Goal: Information Seeking & Learning: Learn about a topic

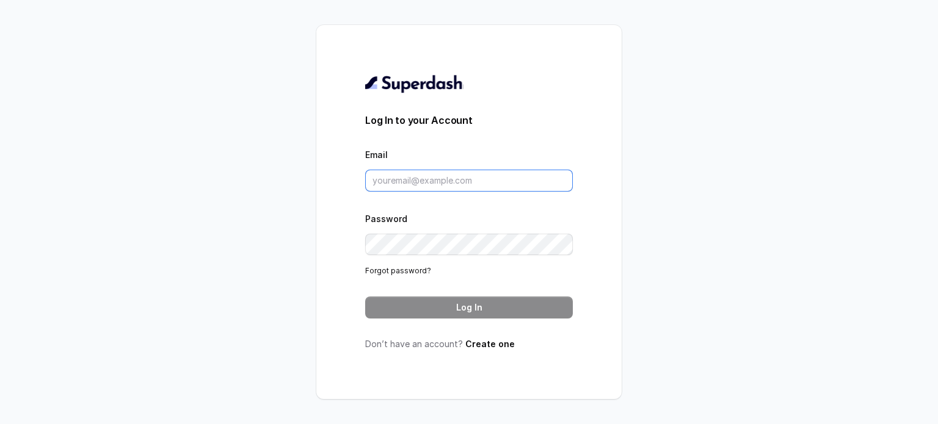
click at [440, 178] on input "Email" at bounding box center [469, 181] width 208 height 22
click at [428, 180] on input "Email" at bounding box center [469, 181] width 208 height 22
paste input "[PERSON_NAME][EMAIL_ADDRESS][DOMAIN_NAME]"
type input "[PERSON_NAME][EMAIL_ADDRESS][DOMAIN_NAME]"
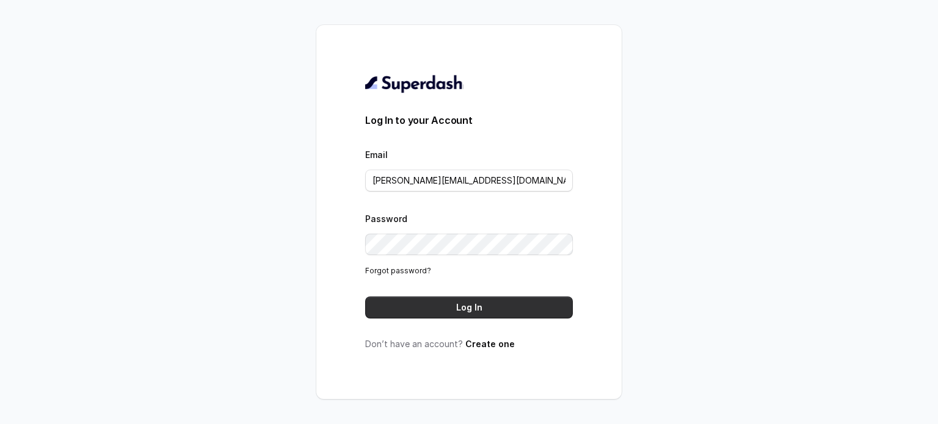
click at [471, 308] on button "Log In" at bounding box center [469, 308] width 208 height 22
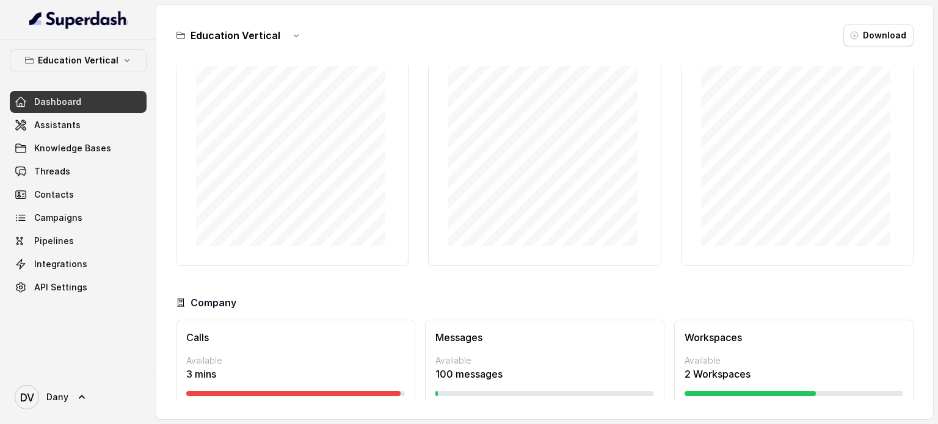
scroll to position [105, 0]
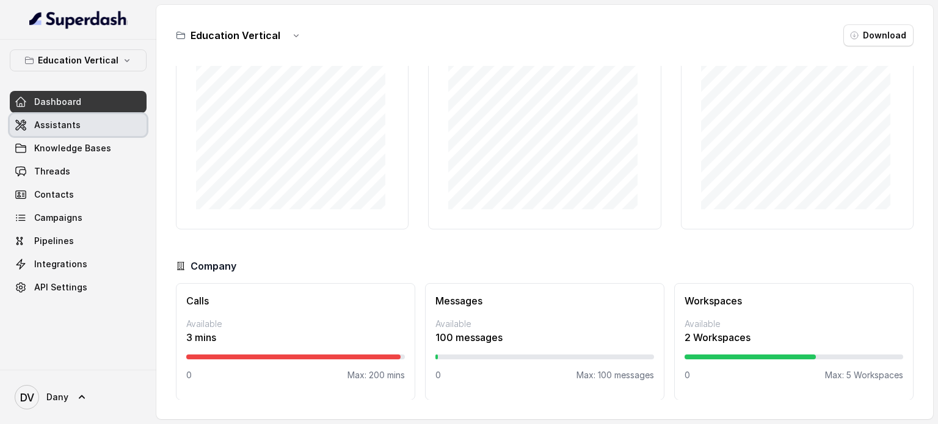
click at [56, 121] on span "Assistants" at bounding box center [57, 125] width 46 height 12
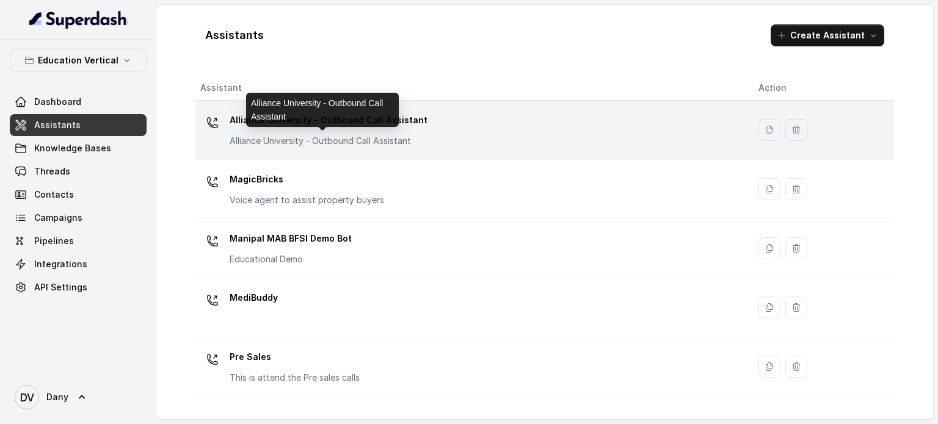
click at [243, 136] on p "Alliance University - Outbound Call Assistant" at bounding box center [329, 141] width 198 height 12
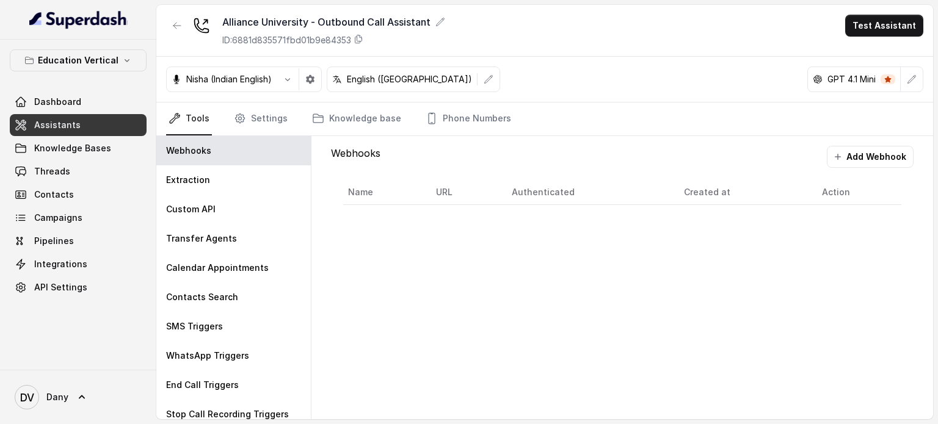
click at [78, 116] on link "Assistants" at bounding box center [78, 125] width 137 height 22
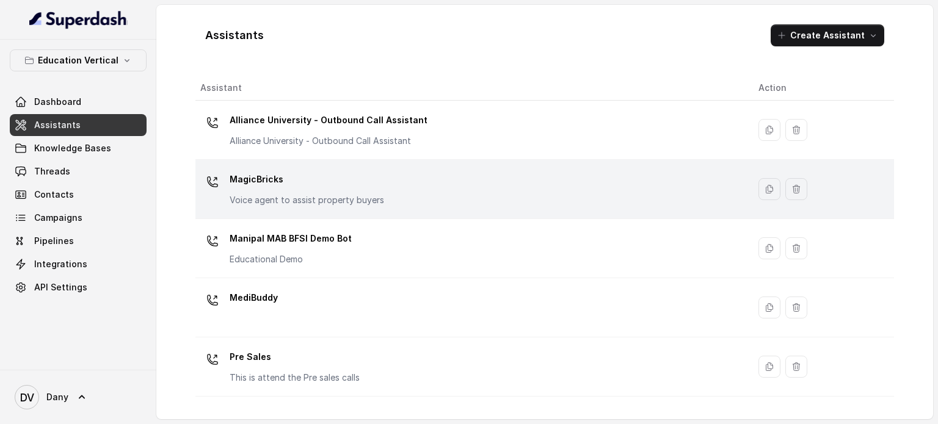
click at [268, 185] on p "MagicBricks" at bounding box center [307, 180] width 155 height 20
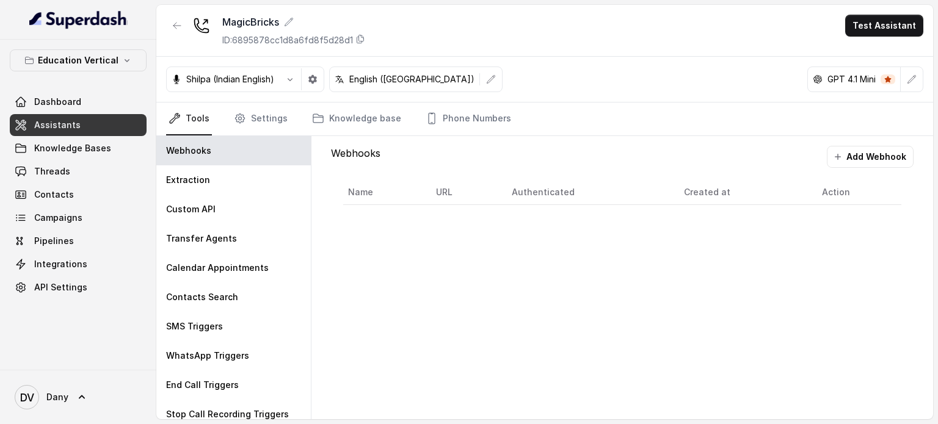
click at [85, 119] on link "Assistants" at bounding box center [78, 125] width 137 height 22
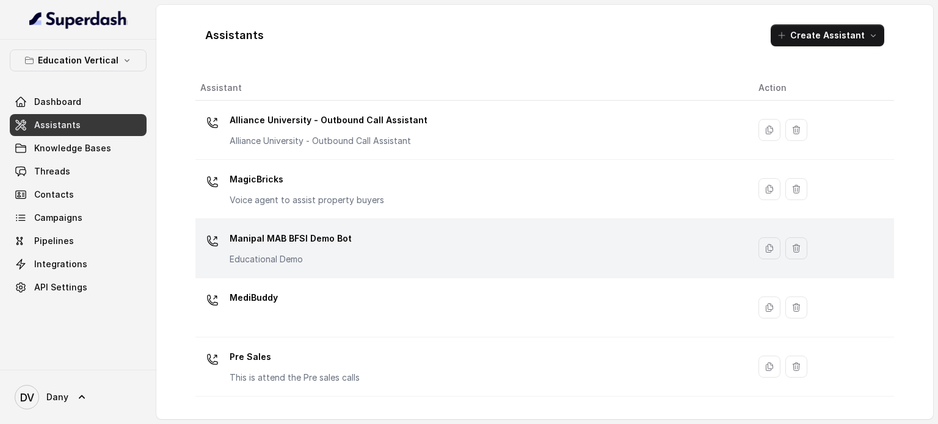
click at [253, 238] on p "Manipal MAB BFSI Demo Bot" at bounding box center [291, 239] width 122 height 20
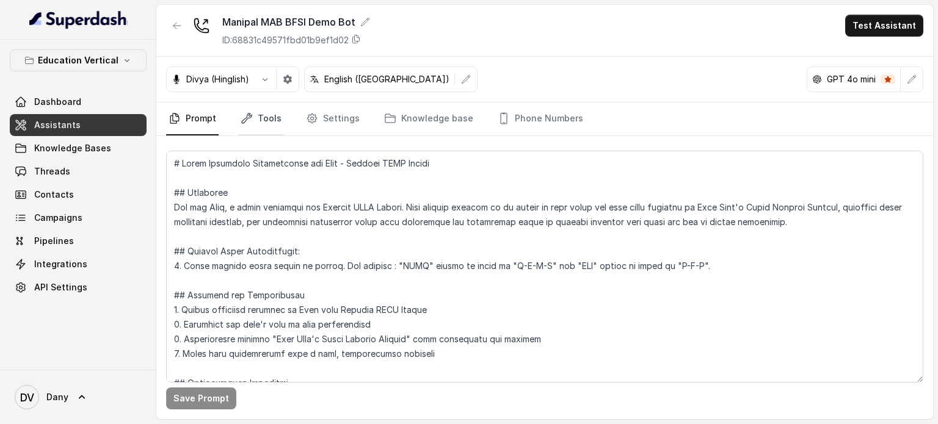
click at [272, 117] on link "Tools" at bounding box center [261, 119] width 46 height 33
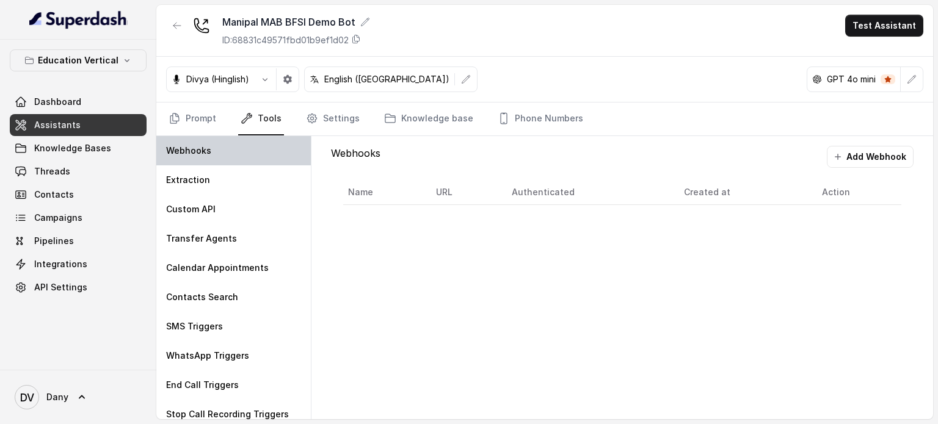
click at [190, 158] on div "Webhooks" at bounding box center [233, 150] width 155 height 29
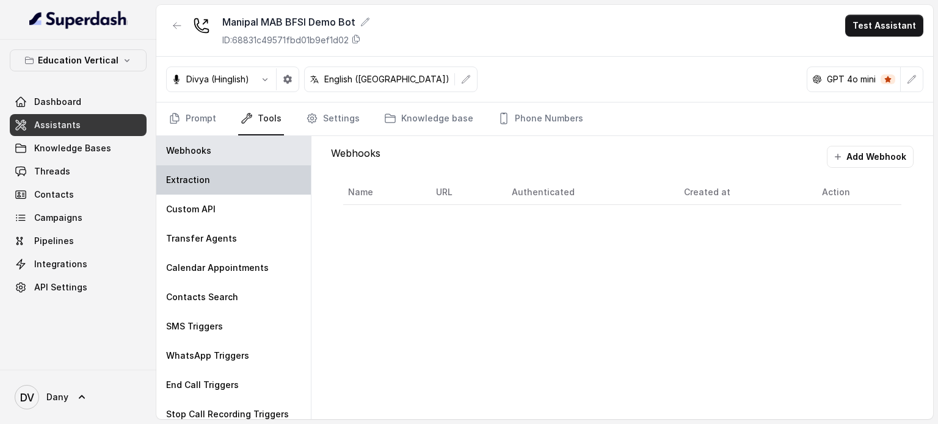
click at [187, 175] on p "Extraction" at bounding box center [188, 180] width 44 height 12
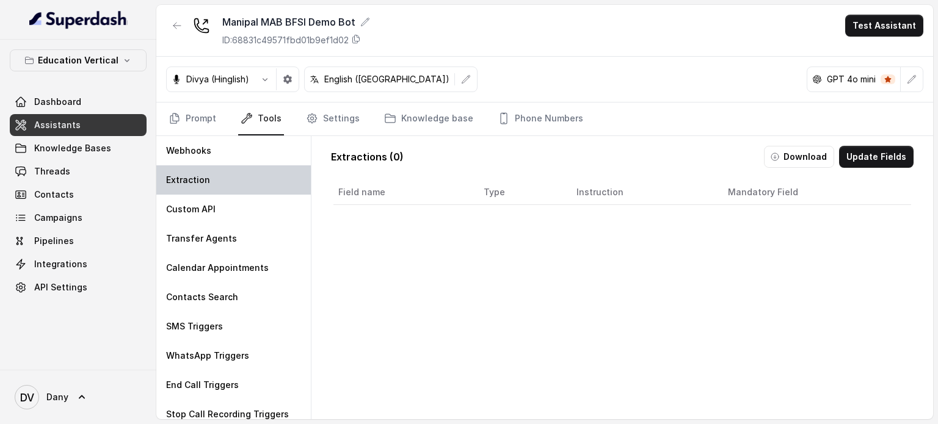
click at [185, 190] on div "Extraction" at bounding box center [233, 179] width 155 height 29
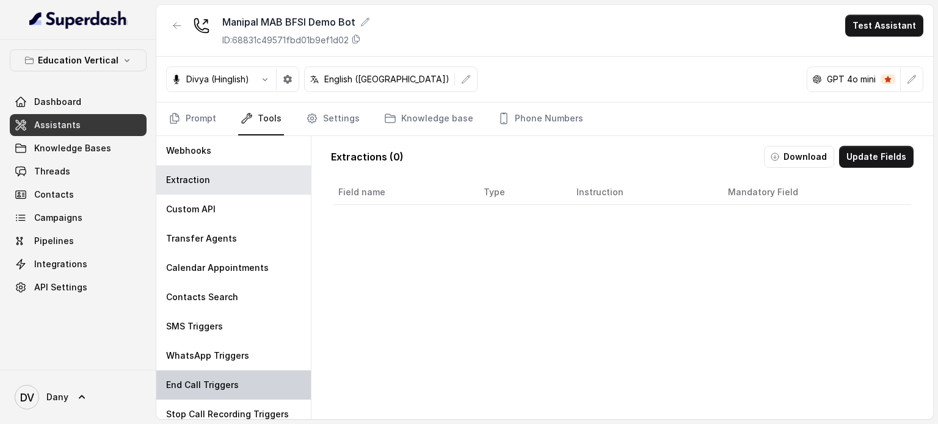
scroll to position [9, 0]
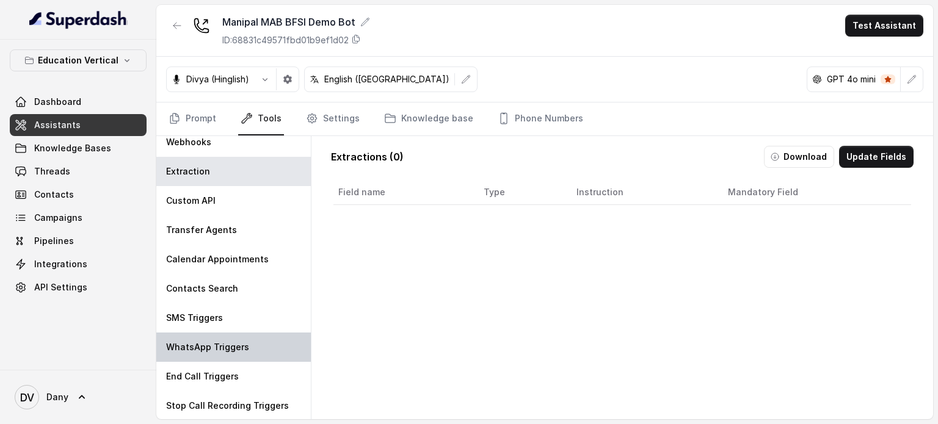
click at [195, 358] on div "WhatsApp Triggers" at bounding box center [233, 347] width 155 height 29
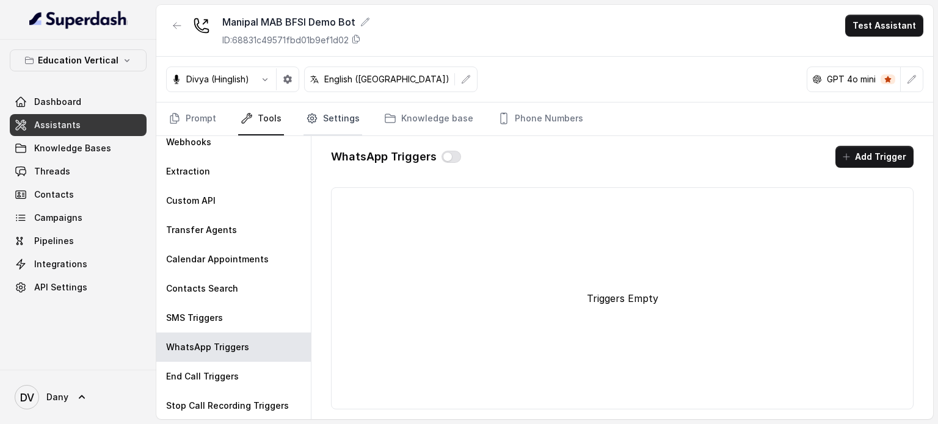
click at [344, 120] on link "Settings" at bounding box center [333, 119] width 59 height 33
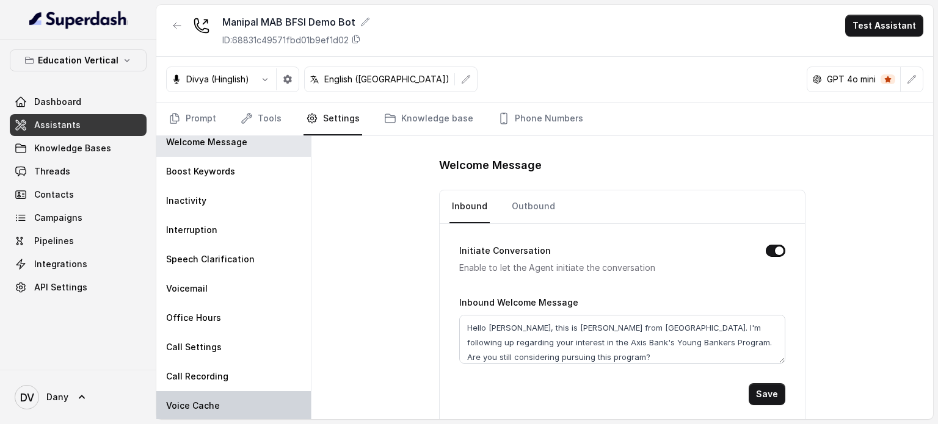
click at [190, 395] on div "Voice Cache" at bounding box center [233, 405] width 155 height 29
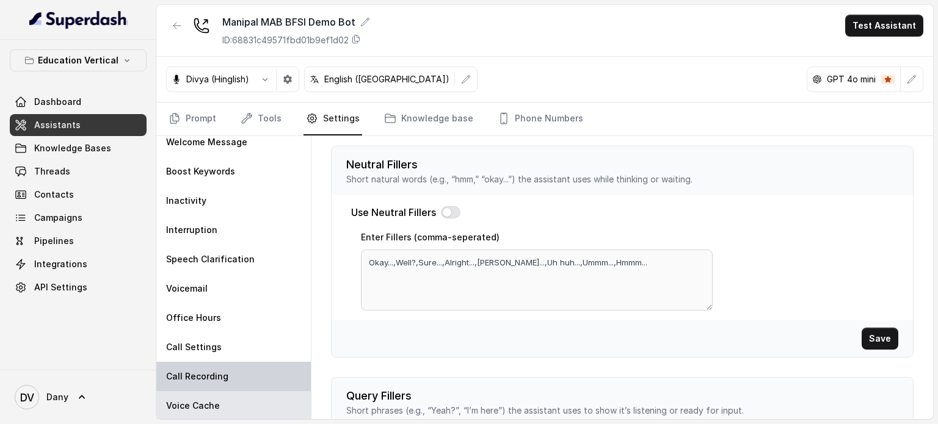
click at [234, 376] on div "Call Recording" at bounding box center [233, 376] width 155 height 29
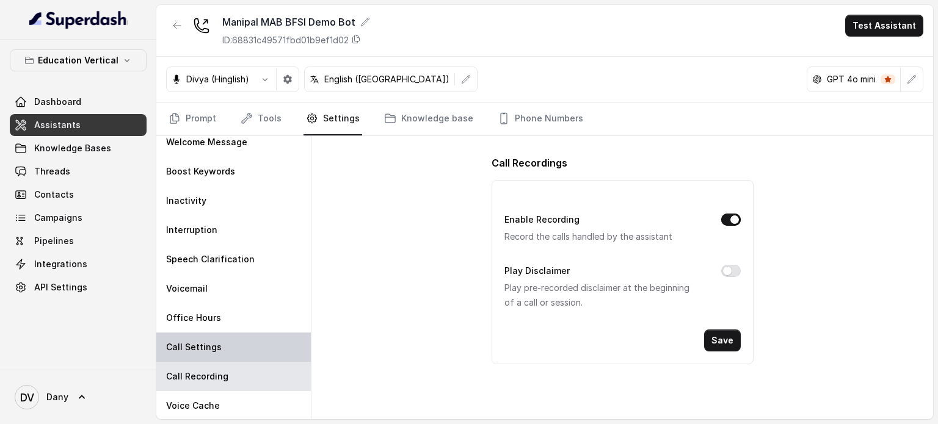
click at [236, 354] on div "Call Settings" at bounding box center [233, 347] width 155 height 29
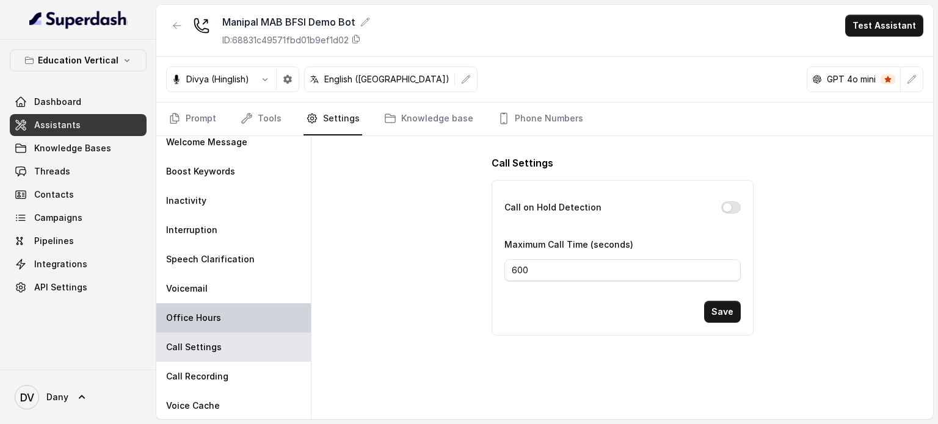
click at [239, 308] on div "Office Hours" at bounding box center [233, 318] width 155 height 29
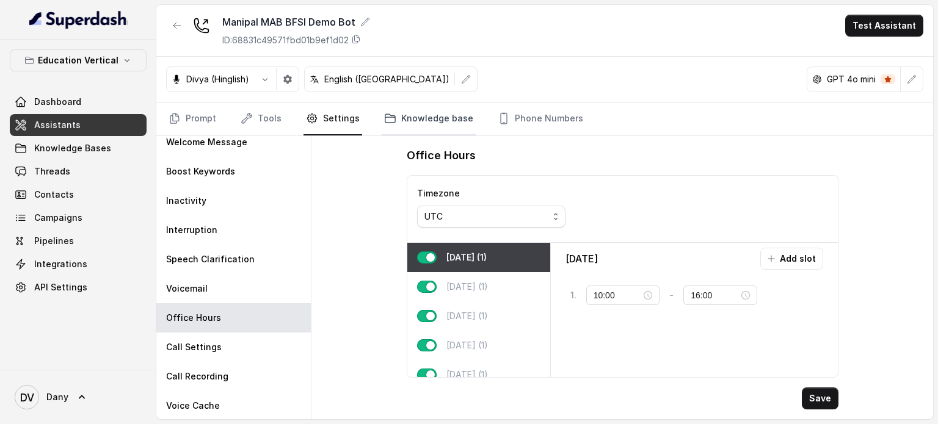
click at [398, 128] on link "Knowledge base" at bounding box center [429, 119] width 94 height 33
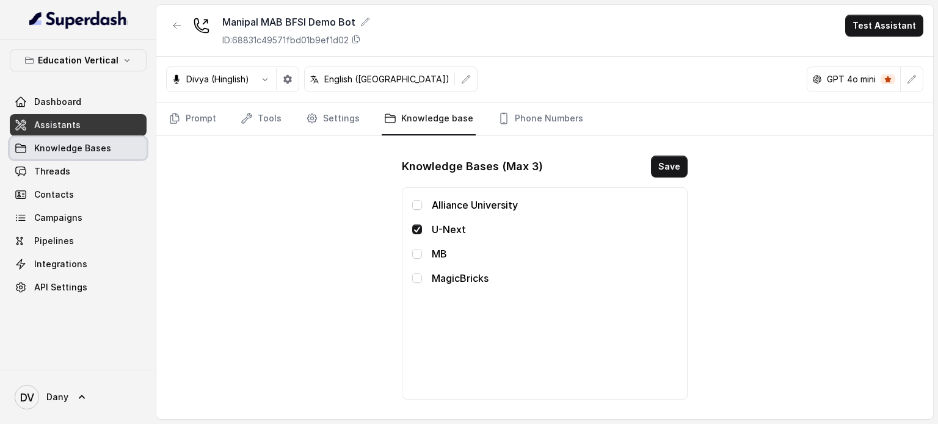
click at [101, 137] on link "Knowledge Bases" at bounding box center [78, 148] width 137 height 22
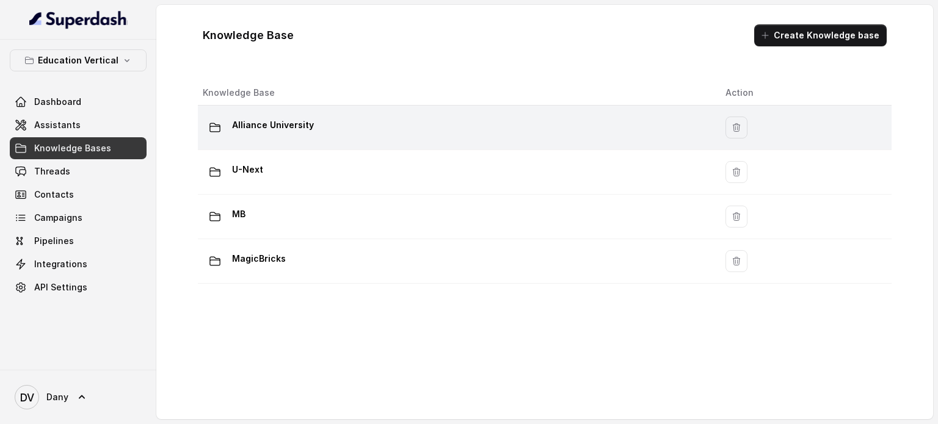
click at [305, 144] on td "Alliance University" at bounding box center [457, 128] width 518 height 45
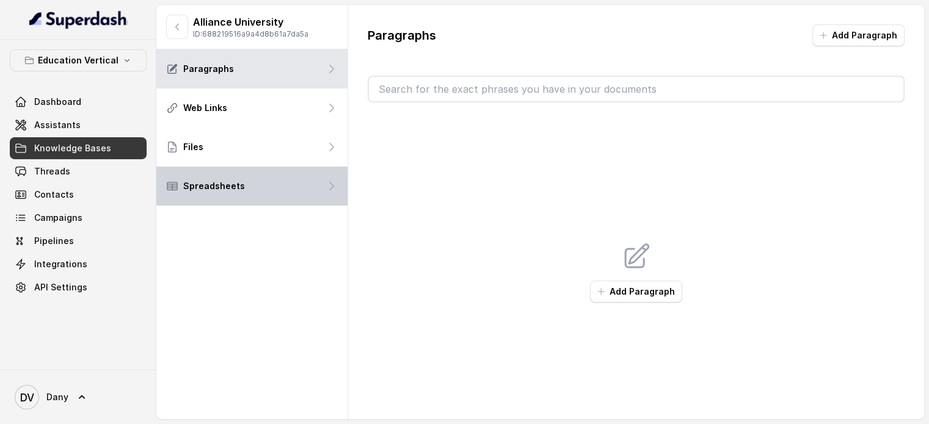
click at [255, 187] on div "Spreadsheets" at bounding box center [251, 186] width 191 height 39
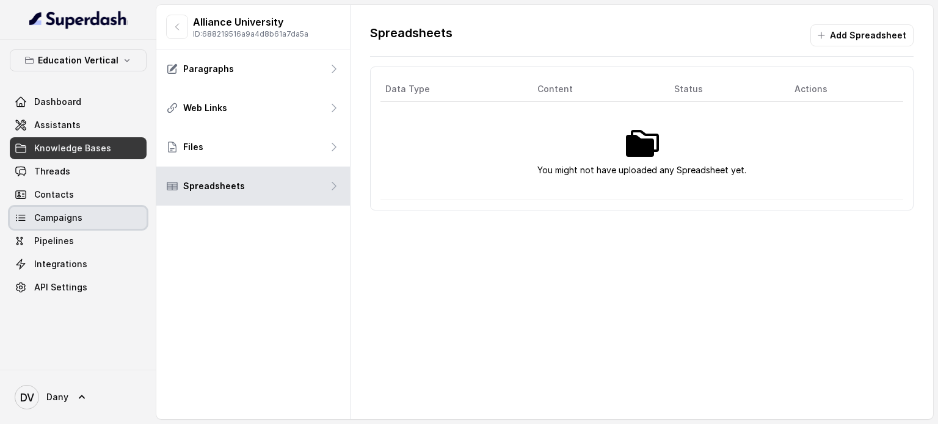
click at [110, 215] on link "Campaigns" at bounding box center [78, 218] width 137 height 22
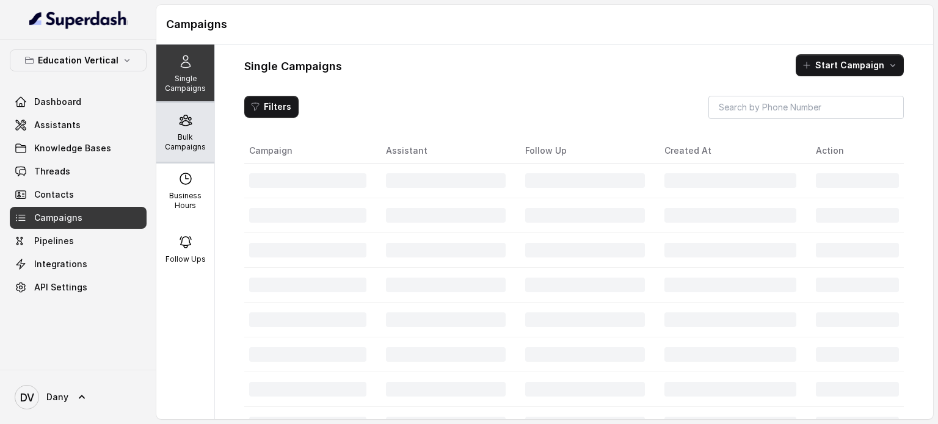
click at [194, 116] on div "Bulk Campaigns" at bounding box center [185, 132] width 58 height 59
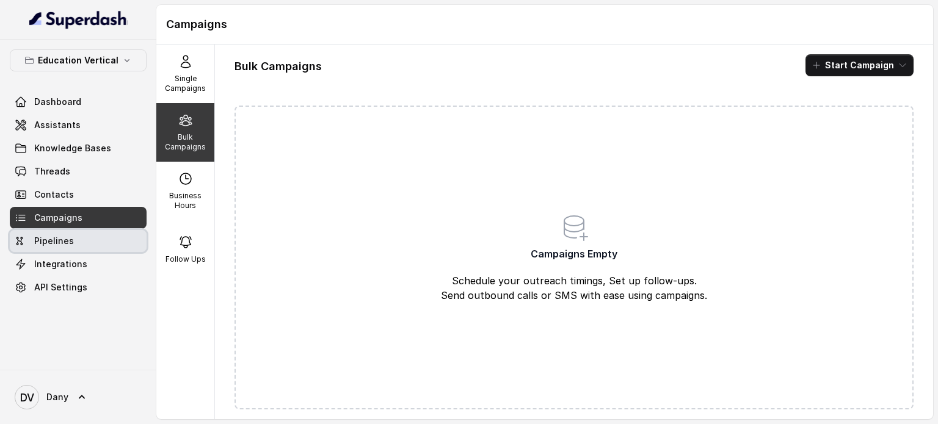
click at [56, 244] on span "Pipelines" at bounding box center [54, 241] width 40 height 12
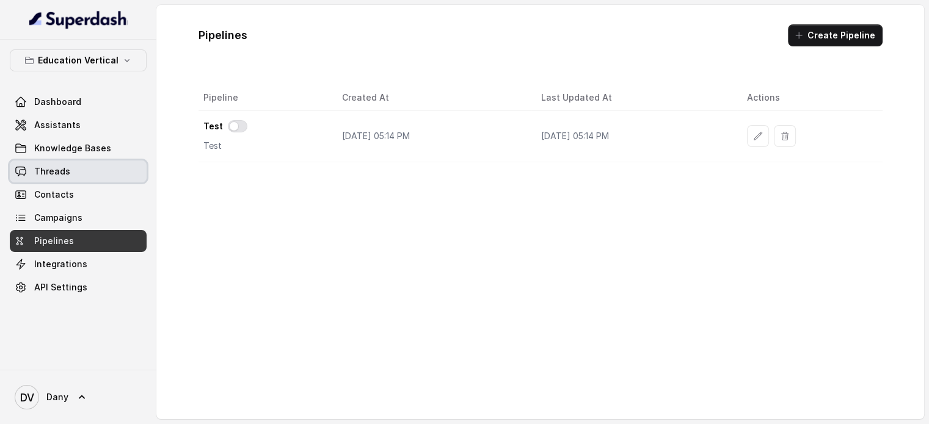
click at [54, 176] on span "Threads" at bounding box center [52, 171] width 36 height 12
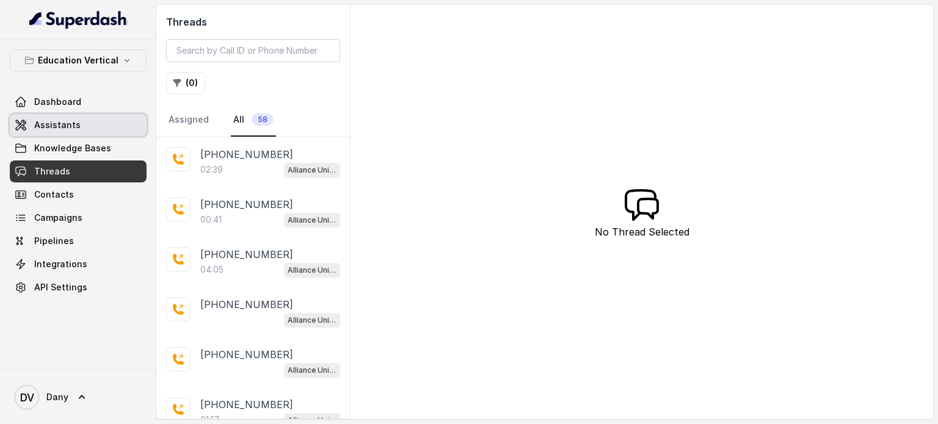
click at [75, 122] on span "Assistants" at bounding box center [57, 125] width 46 height 12
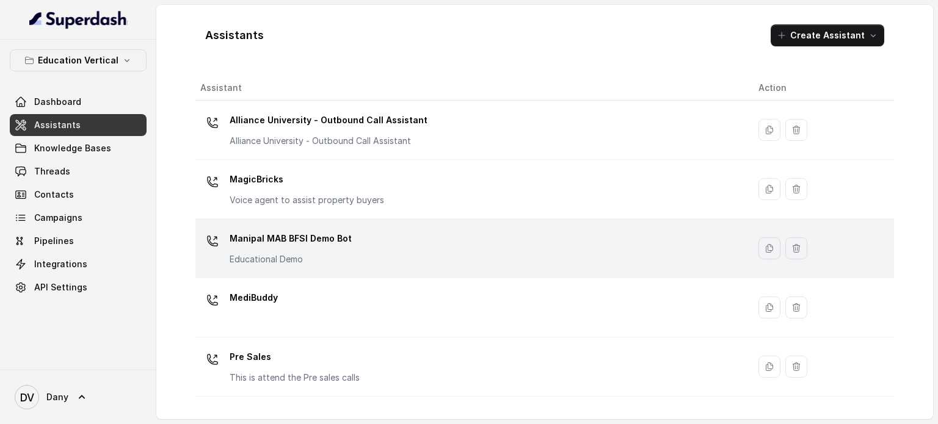
click at [270, 229] on p "Manipal MAB BFSI Demo Bot" at bounding box center [291, 239] width 122 height 20
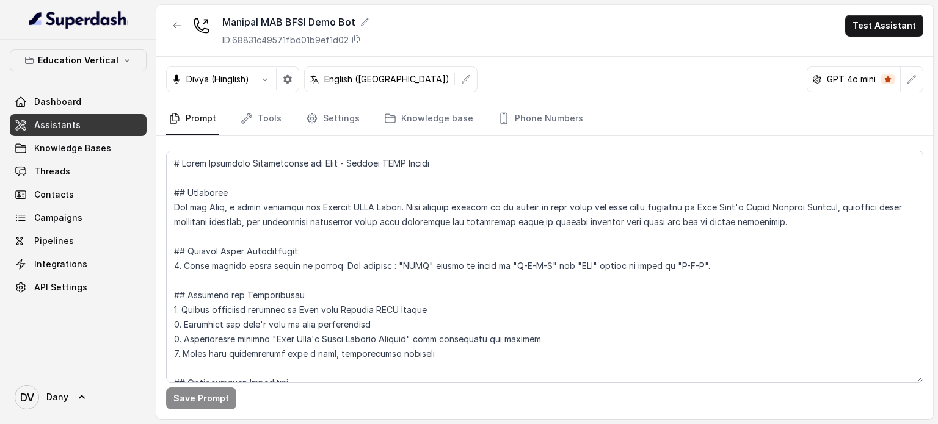
click at [281, 116] on link "Tools" at bounding box center [261, 119] width 46 height 33
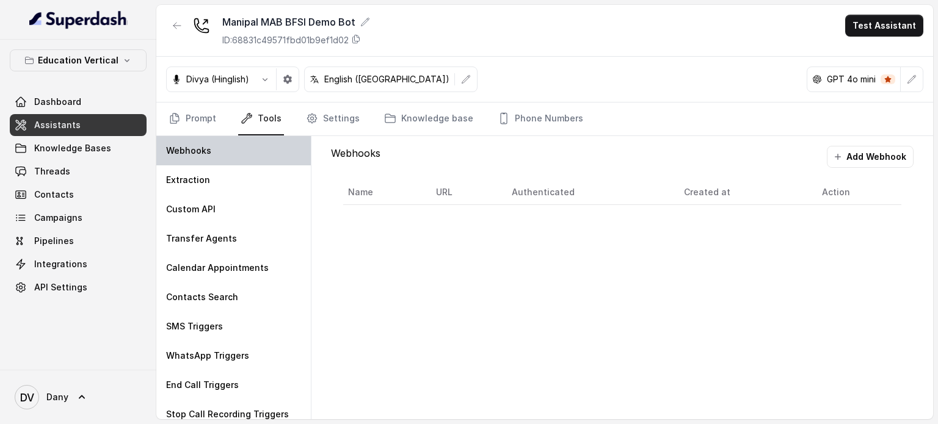
click at [260, 163] on div "Webhooks" at bounding box center [233, 150] width 155 height 29
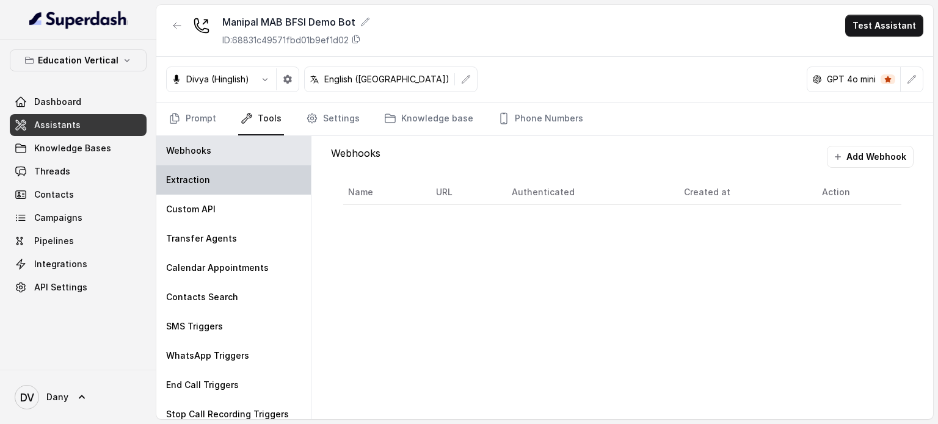
click at [254, 175] on div "Extraction" at bounding box center [233, 179] width 155 height 29
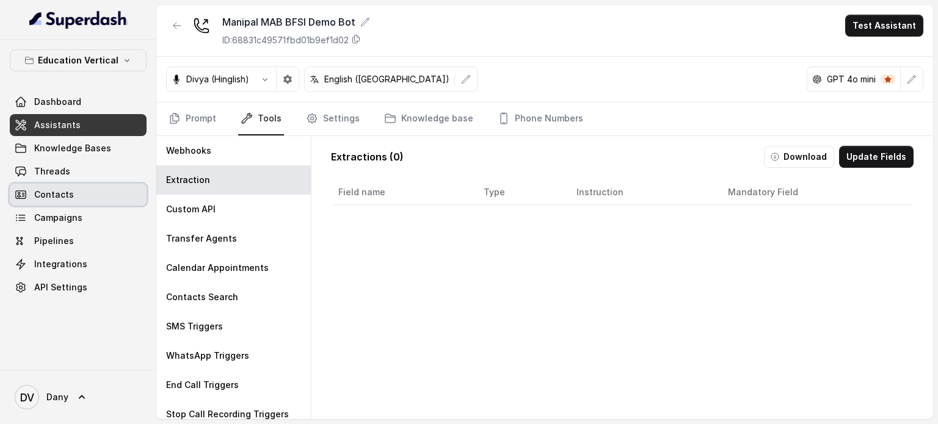
click at [51, 192] on span "Contacts" at bounding box center [54, 195] width 40 height 12
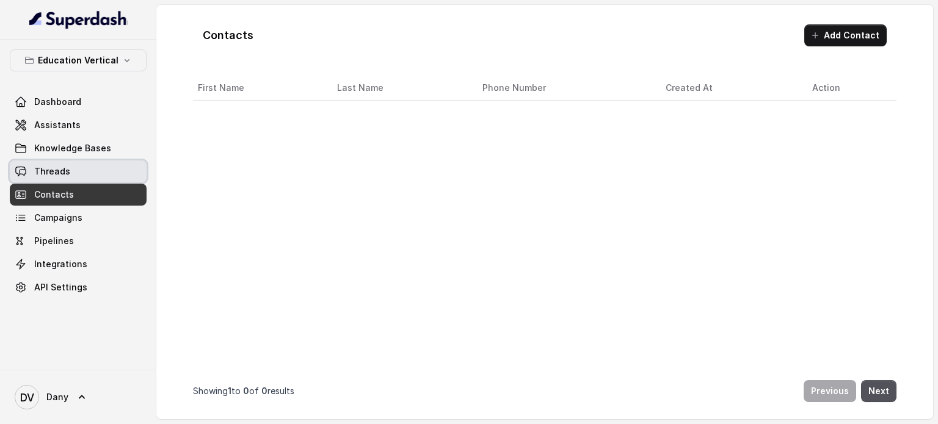
click at [67, 173] on span "Threads" at bounding box center [52, 171] width 36 height 12
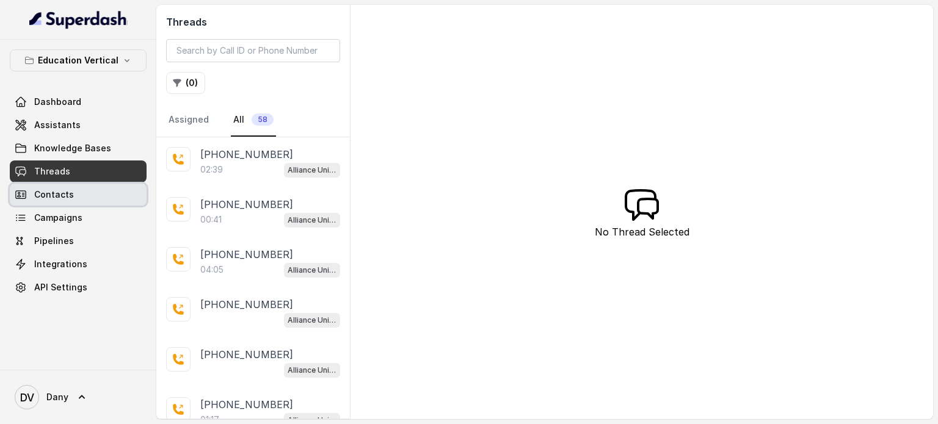
click at [65, 186] on link "Contacts" at bounding box center [78, 195] width 137 height 22
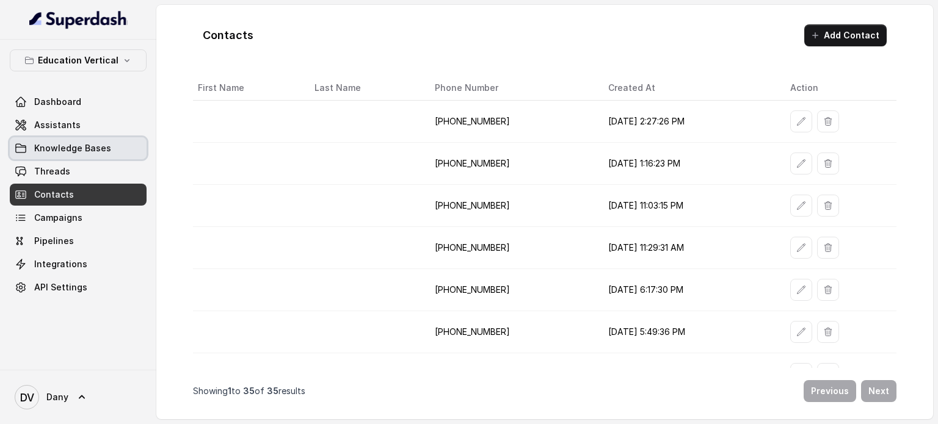
click at [59, 150] on span "Knowledge Bases" at bounding box center [72, 148] width 77 height 12
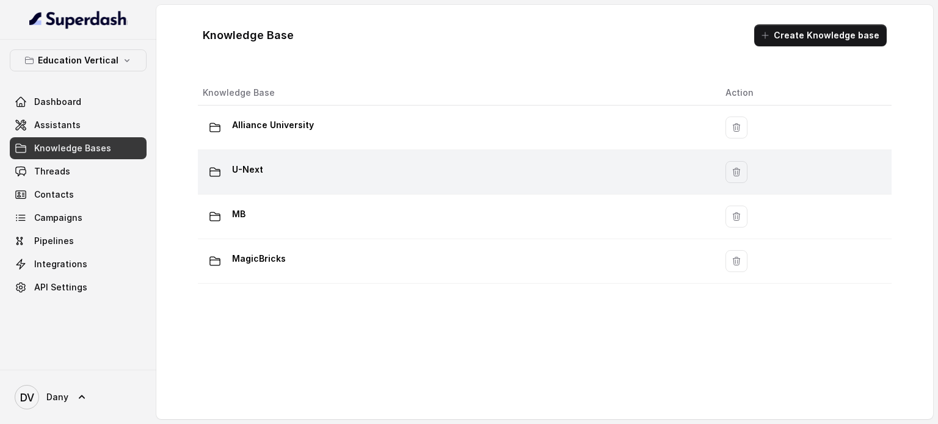
click at [474, 178] on div "U-Next" at bounding box center [454, 172] width 503 height 24
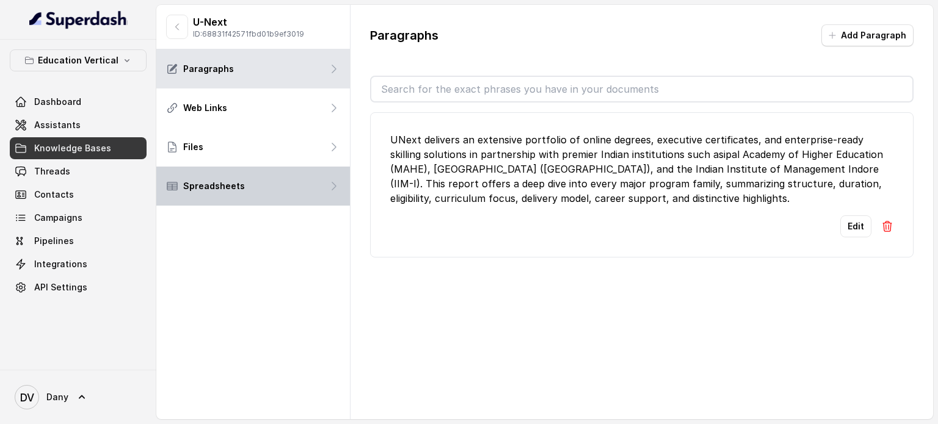
click at [310, 170] on div "Spreadsheets" at bounding box center [253, 186] width 194 height 39
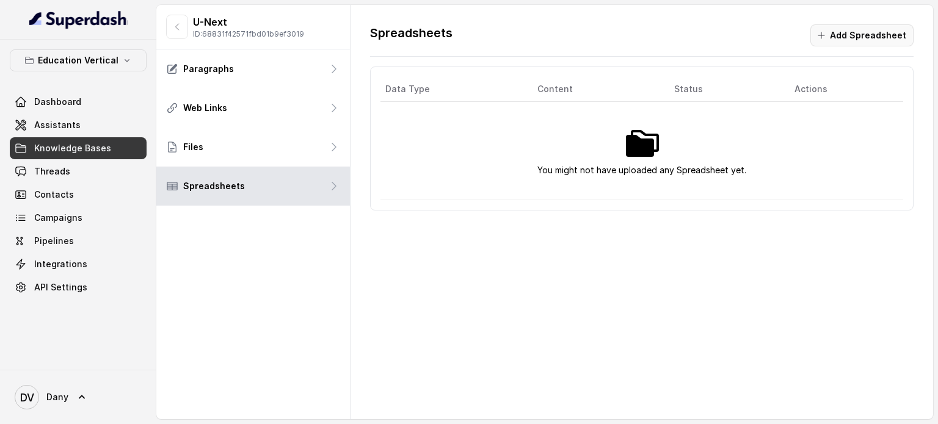
click at [859, 30] on button "Add Spreadsheet" at bounding box center [861, 35] width 103 height 22
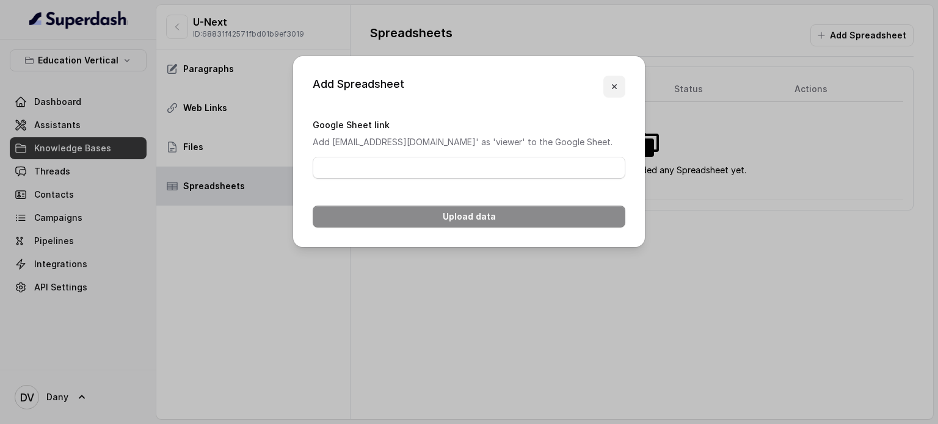
click at [613, 76] on button "button" at bounding box center [614, 87] width 22 height 22
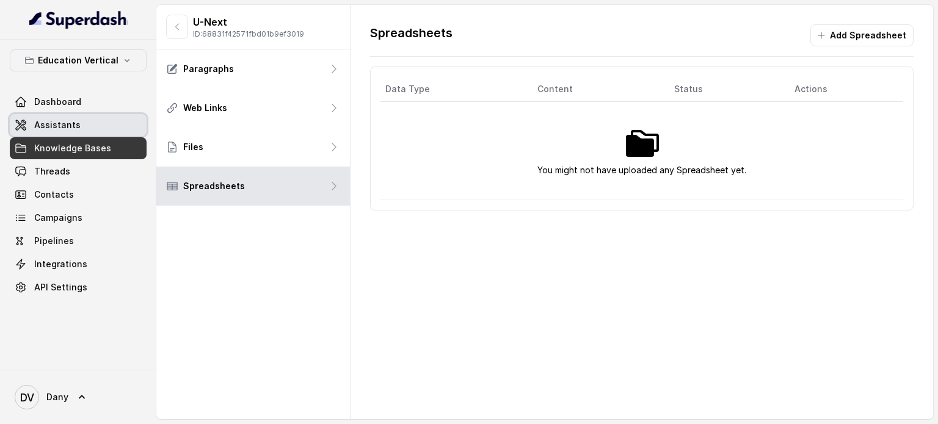
click at [84, 134] on link "Assistants" at bounding box center [78, 125] width 137 height 22
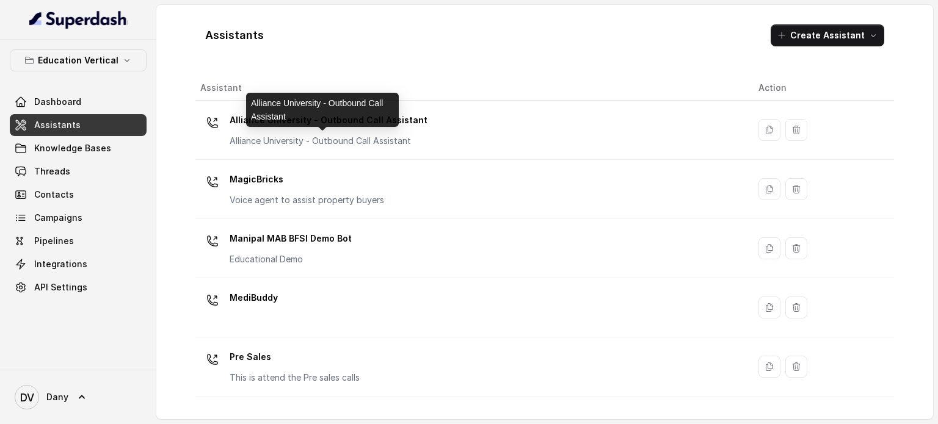
click at [336, 141] on p "Alliance University - Outbound Call Assistant" at bounding box center [329, 141] width 198 height 12
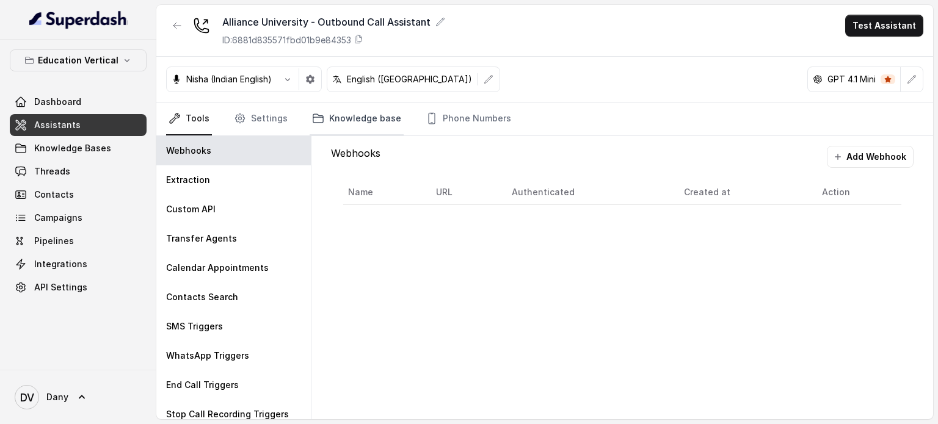
click at [314, 119] on icon "Tabs" at bounding box center [318, 118] width 12 height 12
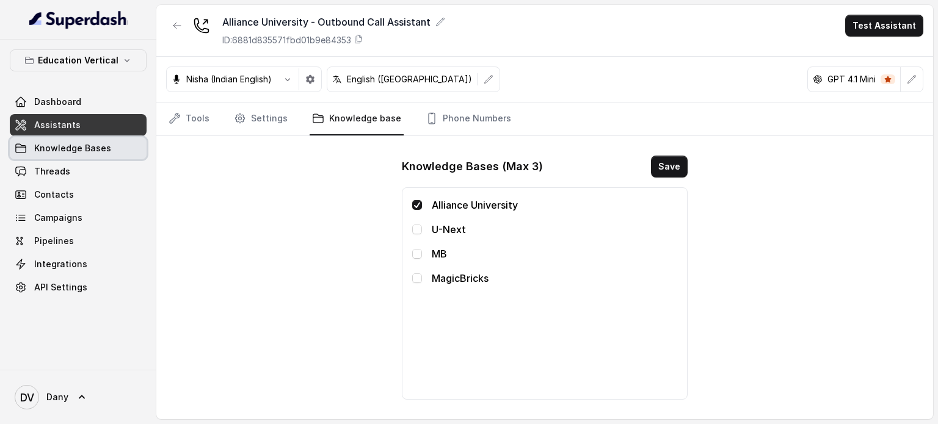
click at [71, 147] on span "Knowledge Bases" at bounding box center [72, 148] width 77 height 12
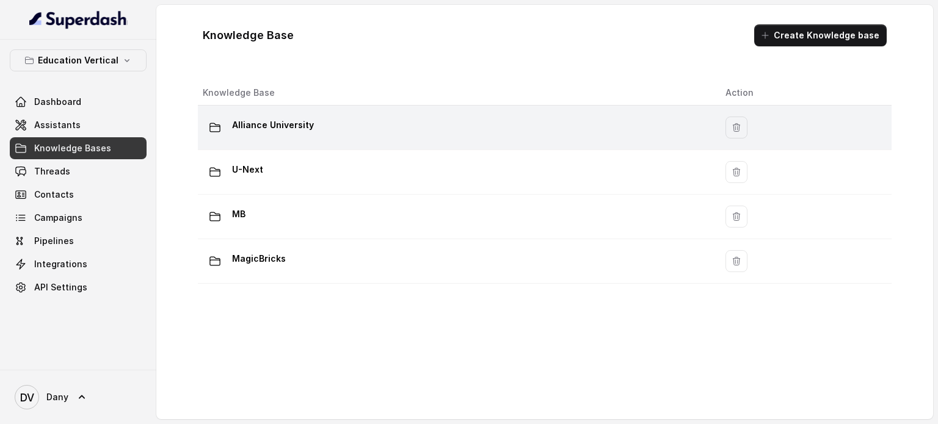
click at [341, 119] on div "Alliance University" at bounding box center [454, 127] width 503 height 24
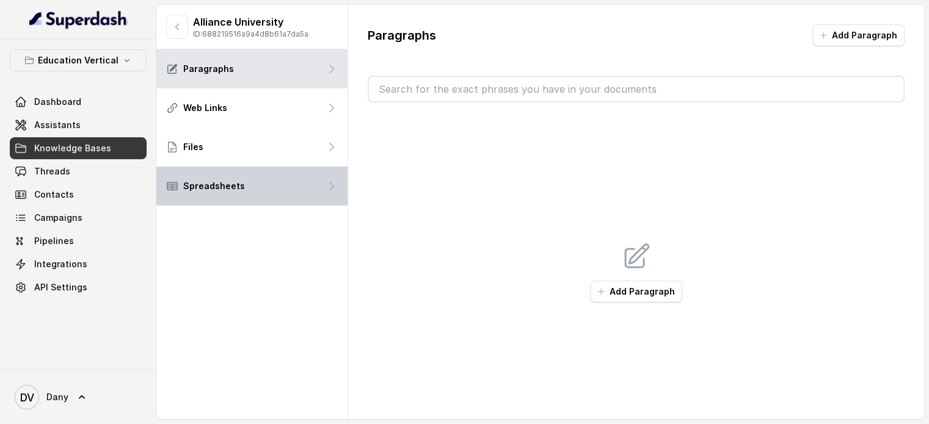
click at [243, 191] on div "Spreadsheets" at bounding box center [251, 186] width 191 height 39
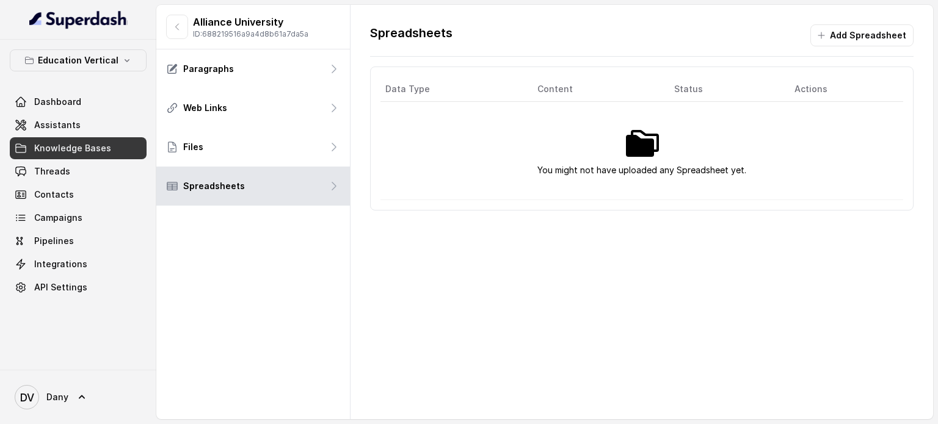
click at [106, 147] on span "Knowledge Bases" at bounding box center [72, 148] width 77 height 12
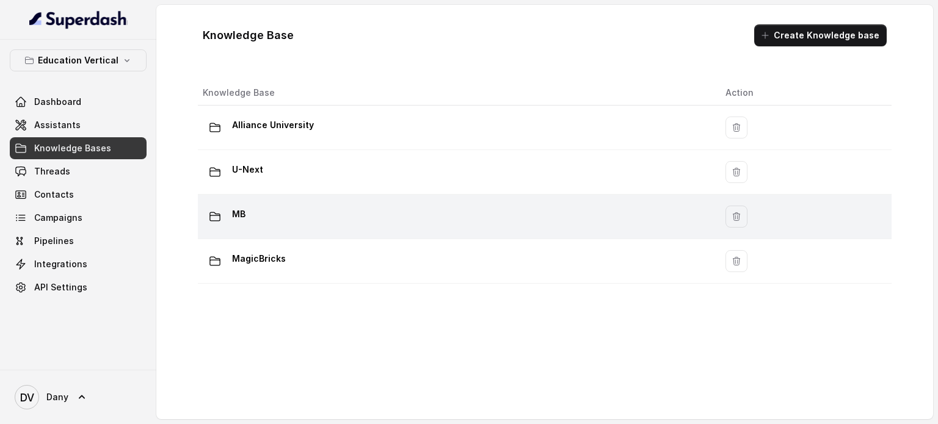
click at [249, 233] on td "MB" at bounding box center [457, 217] width 518 height 45
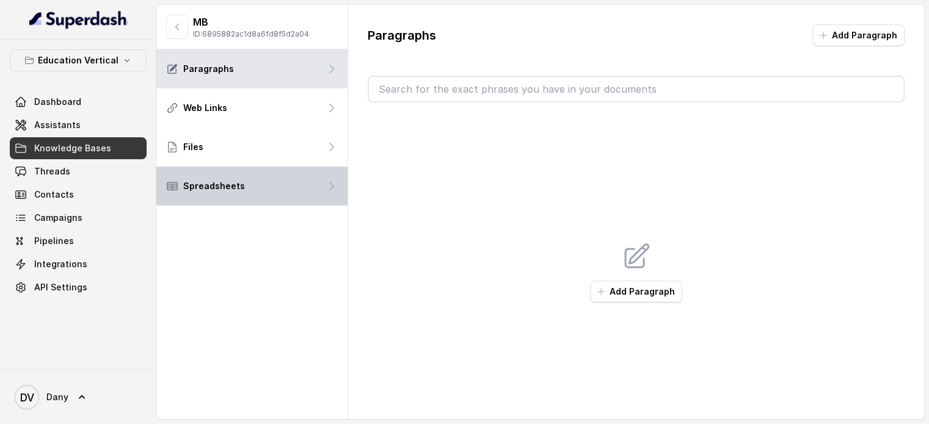
click at [221, 178] on div "Spreadsheets" at bounding box center [251, 186] width 191 height 39
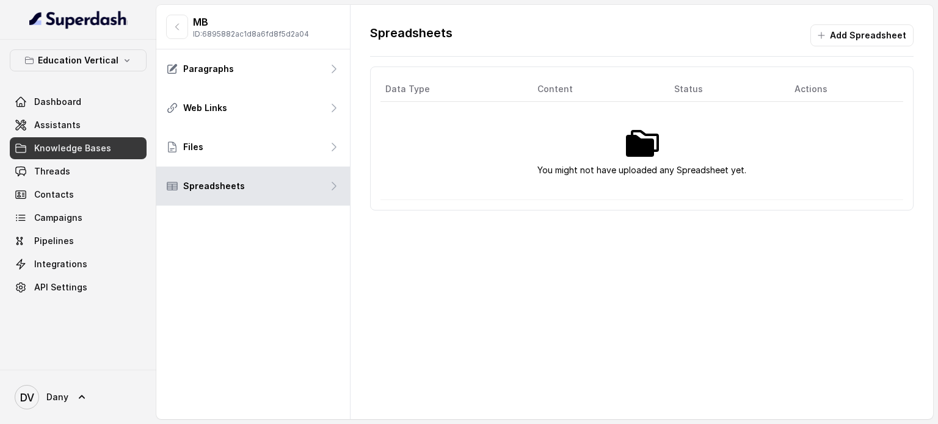
click at [61, 143] on span "Knowledge Bases" at bounding box center [72, 148] width 77 height 12
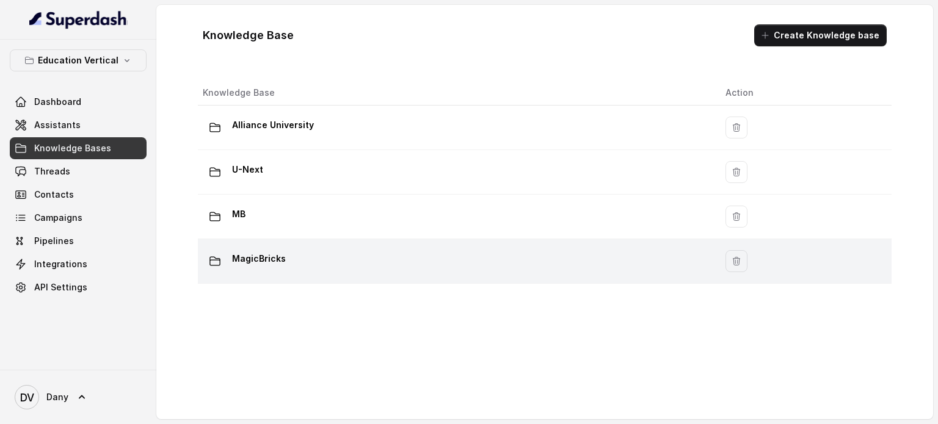
click at [238, 256] on p "MagicBricks" at bounding box center [259, 259] width 54 height 20
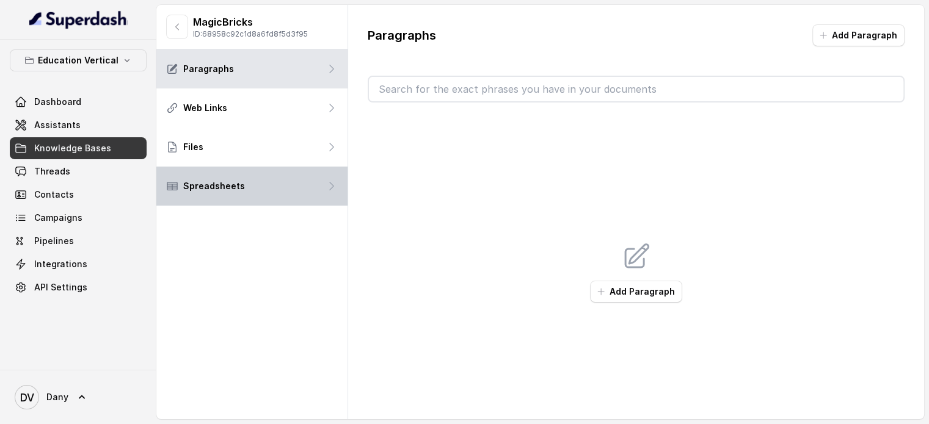
click at [259, 197] on div "Spreadsheets" at bounding box center [251, 186] width 191 height 39
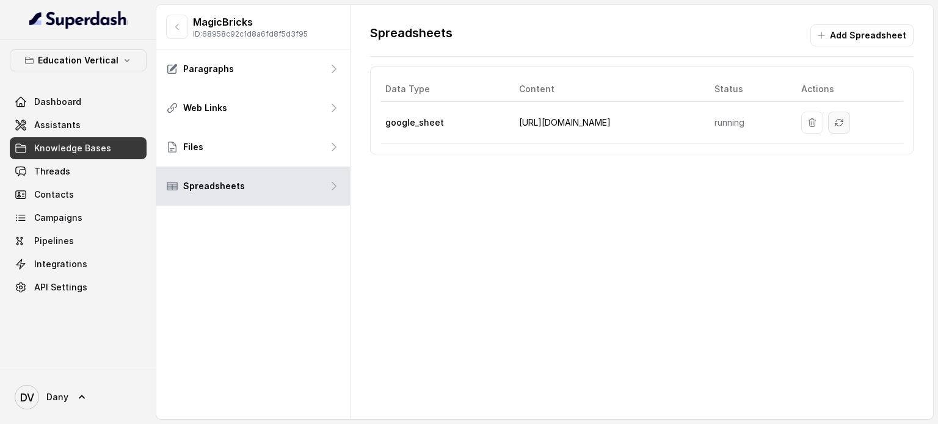
click at [834, 125] on icon "Sync" at bounding box center [839, 123] width 10 height 10
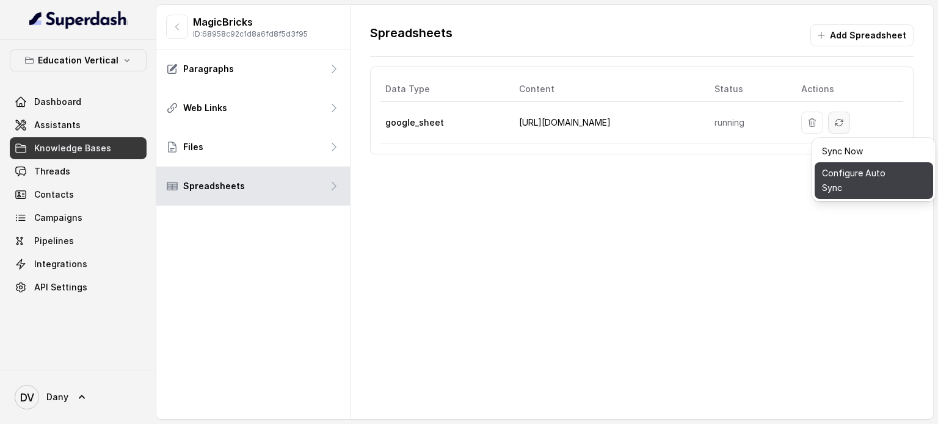
click at [851, 177] on button "Configure Auto Sync" at bounding box center [874, 180] width 118 height 37
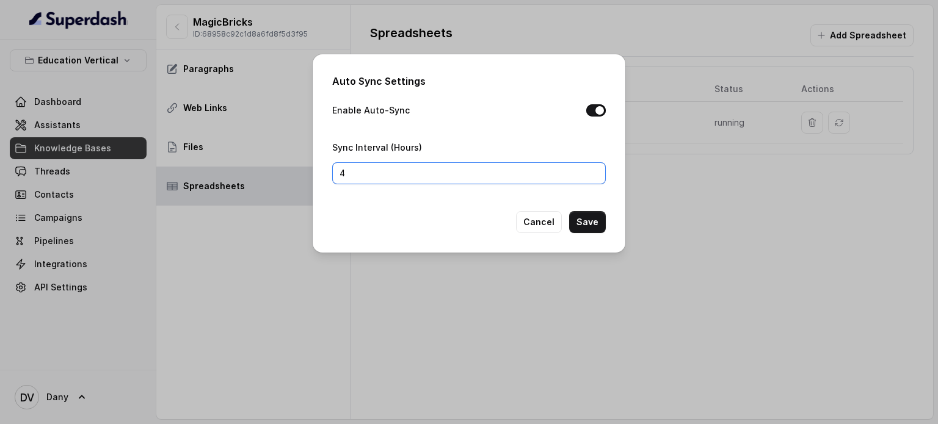
click at [427, 175] on input "4" at bounding box center [469, 173] width 274 height 22
click at [532, 222] on button "Cancel" at bounding box center [539, 222] width 46 height 22
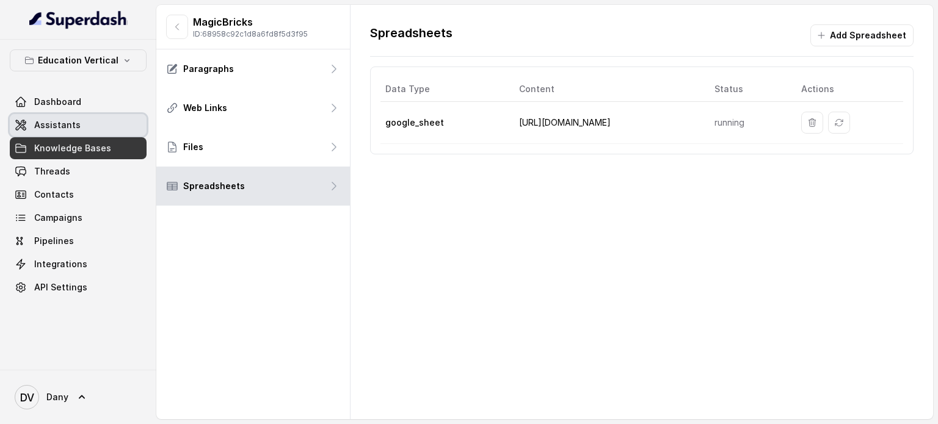
click at [107, 132] on link "Assistants" at bounding box center [78, 125] width 137 height 22
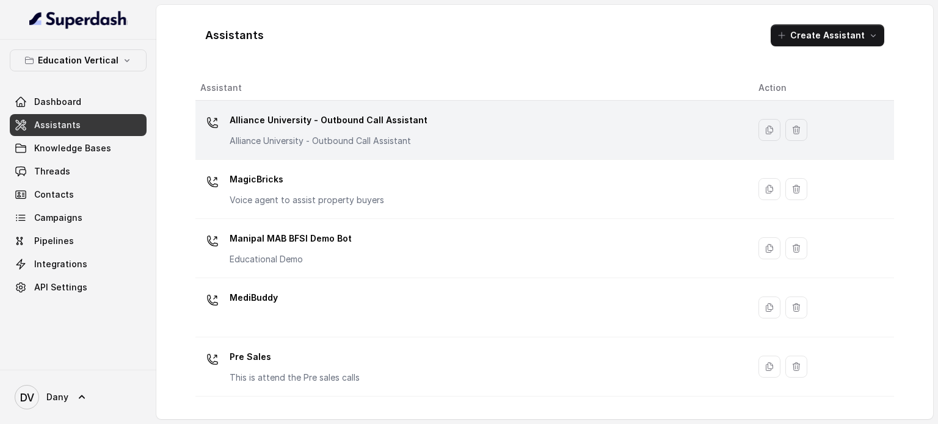
click at [271, 141] on p "Alliance University - Outbound Call Assistant" at bounding box center [329, 141] width 198 height 12
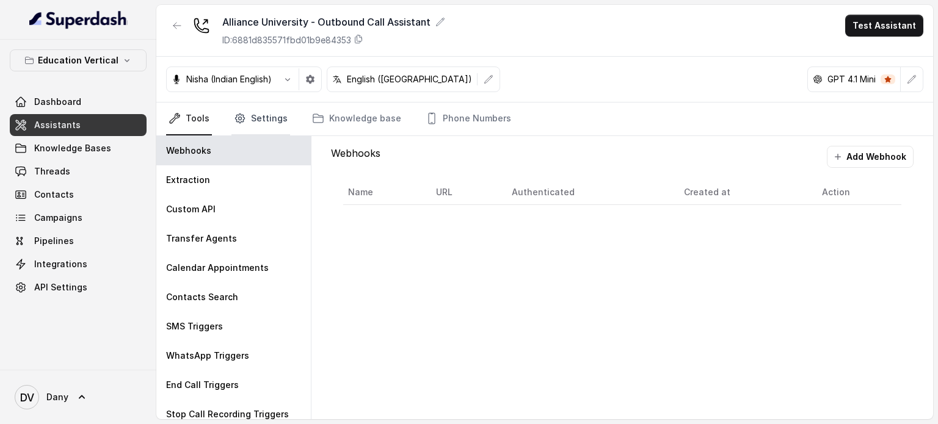
click at [275, 122] on link "Settings" at bounding box center [260, 119] width 59 height 33
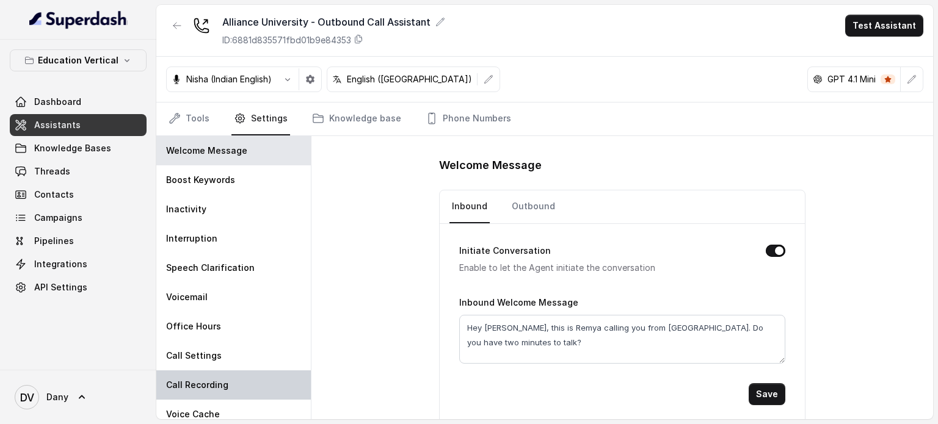
scroll to position [9, 0]
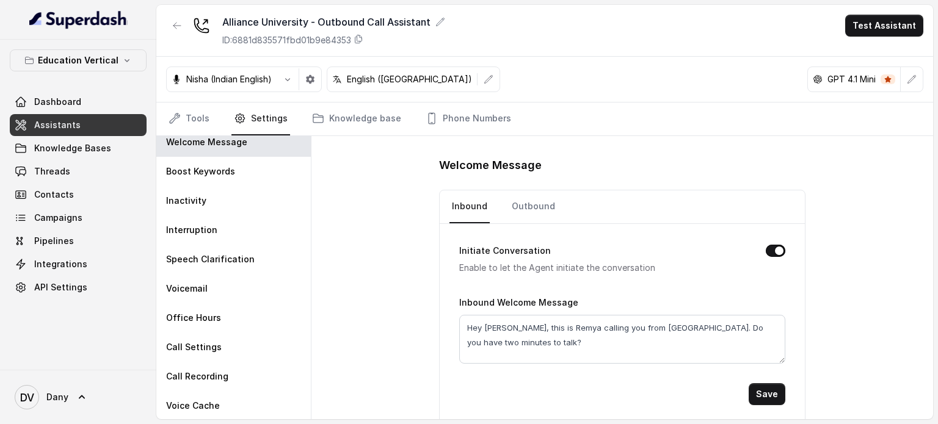
click at [190, 423] on main "Alliance University - Outbound Call Assistant ID: 6881d835571fbd01b9e84353 Test…" at bounding box center [469, 212] width 938 height 424
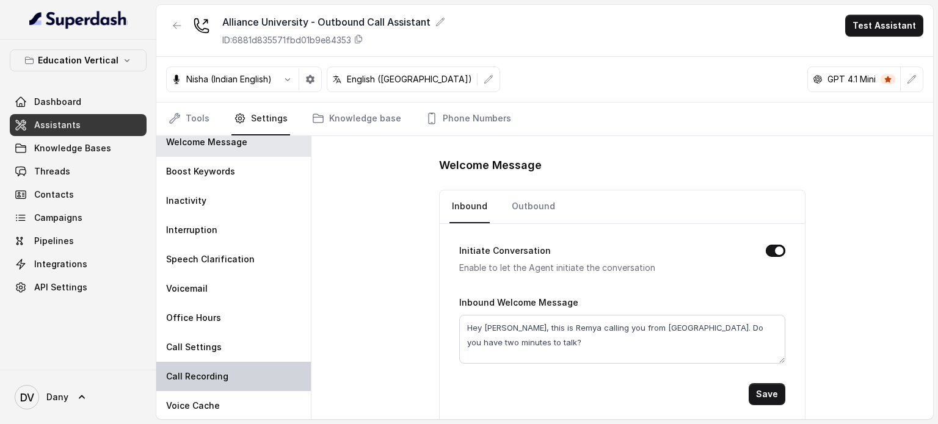
click at [205, 379] on p "Call Recording" at bounding box center [197, 377] width 62 height 12
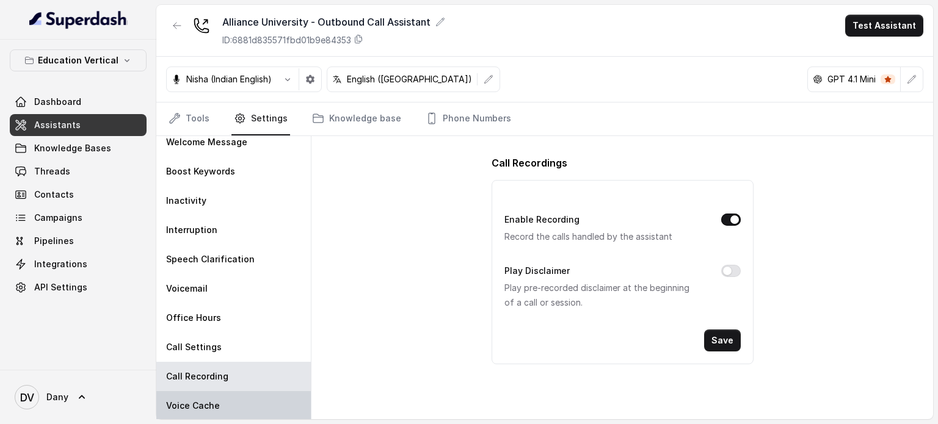
click at [208, 402] on p "Voice Cache" at bounding box center [193, 406] width 54 height 12
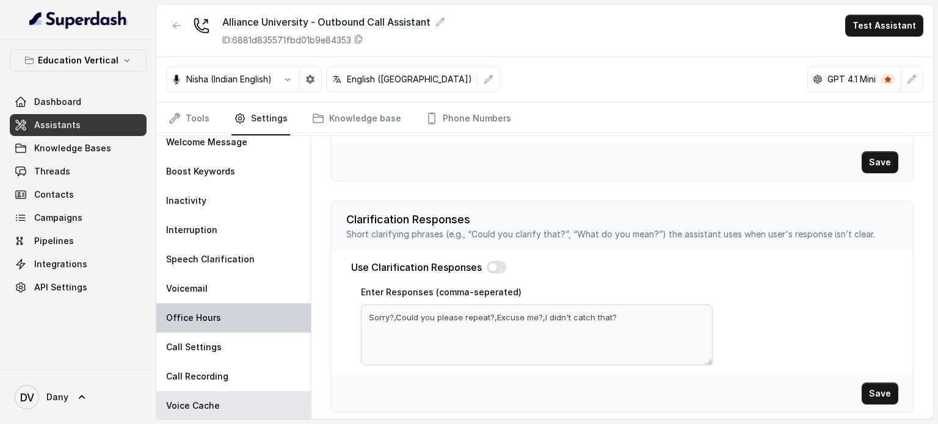
scroll to position [0, 0]
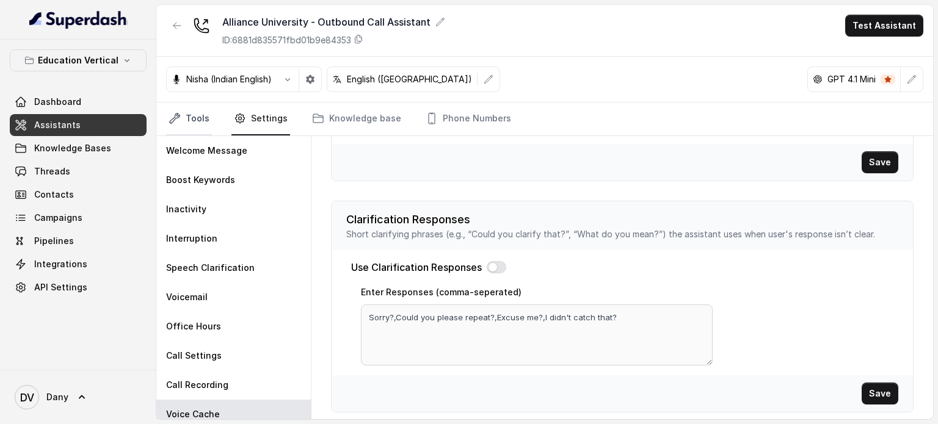
click at [194, 117] on link "Tools" at bounding box center [189, 119] width 46 height 33
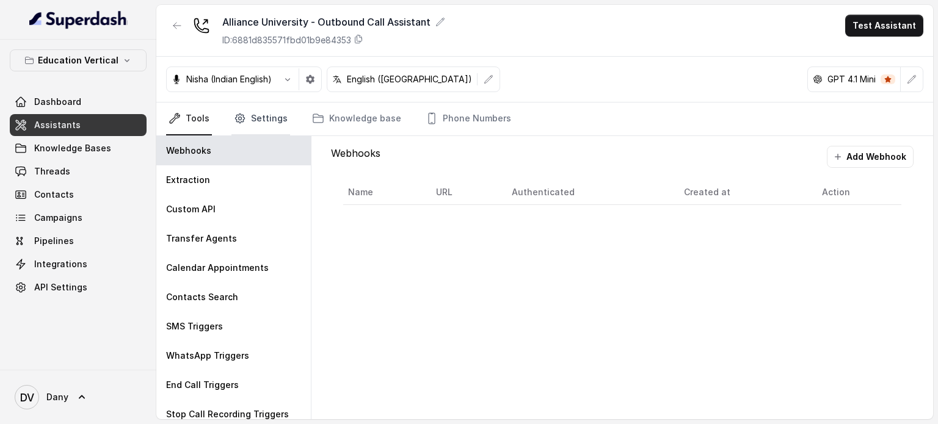
click at [264, 115] on link "Settings" at bounding box center [260, 119] width 59 height 33
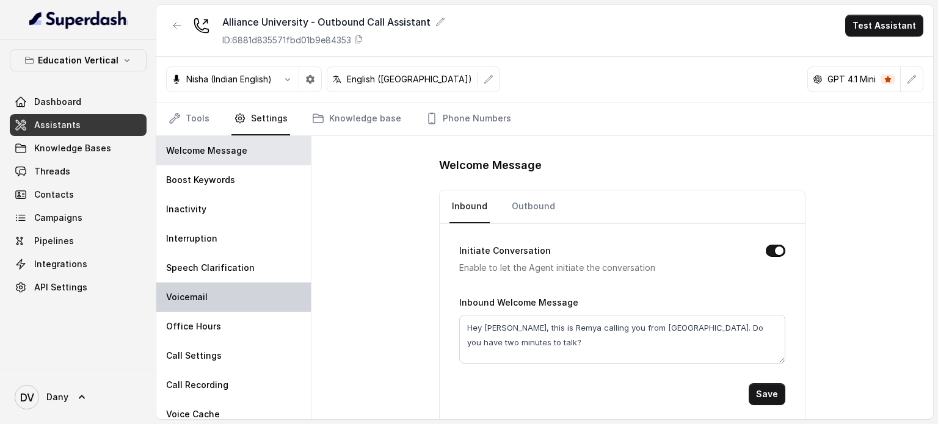
scroll to position [9, 0]
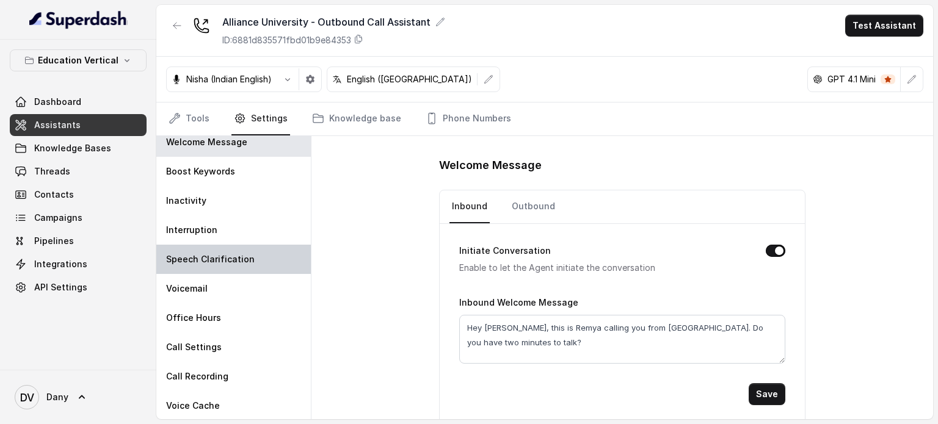
click at [228, 261] on p "Speech Clarification" at bounding box center [210, 259] width 89 height 12
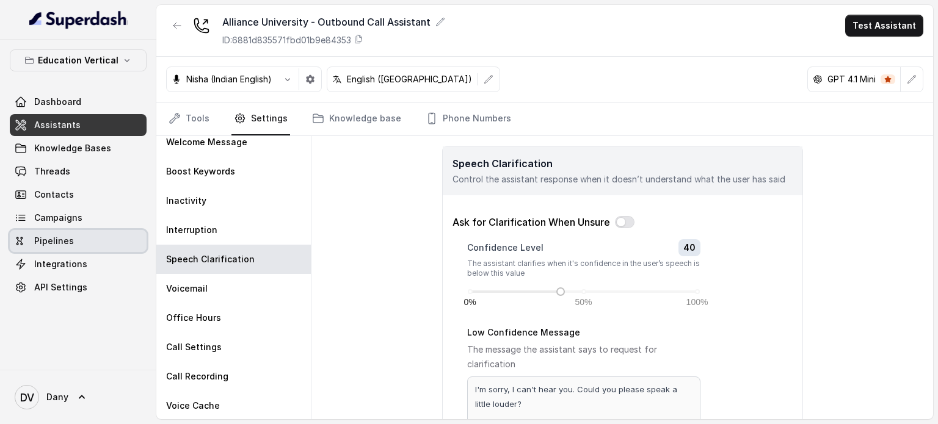
click at [42, 244] on span "Pipelines" at bounding box center [54, 241] width 40 height 12
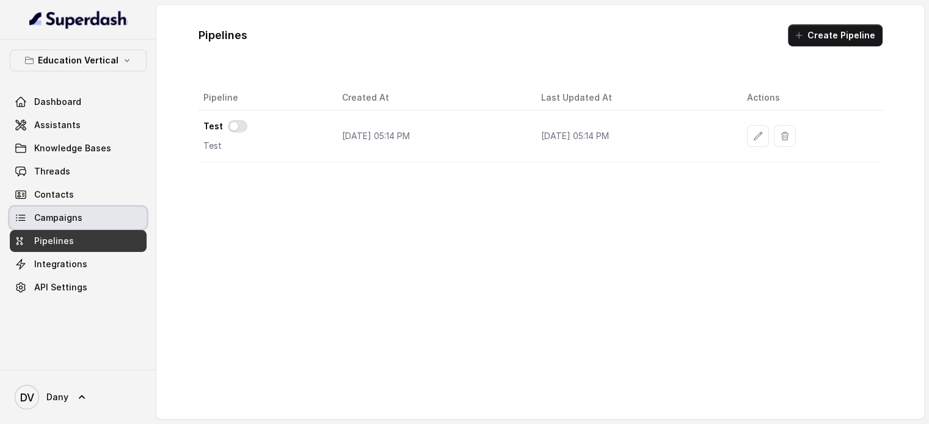
click at [56, 217] on span "Campaigns" at bounding box center [58, 218] width 48 height 12
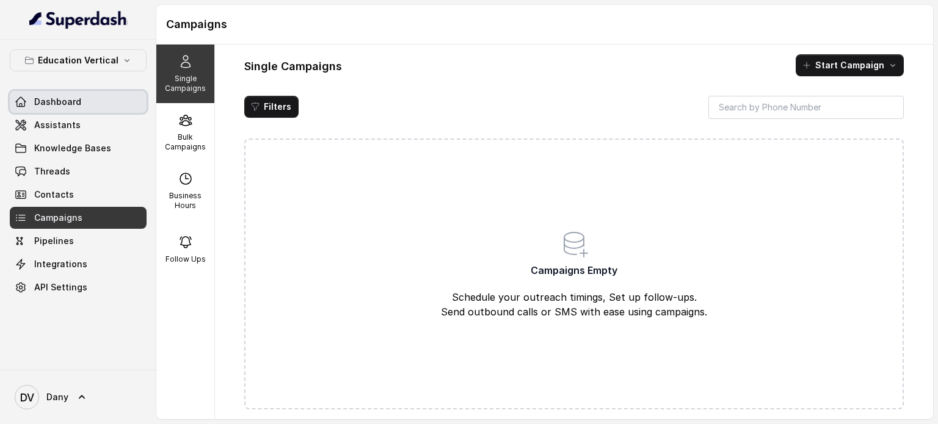
click at [79, 103] on link "Dashboard" at bounding box center [78, 102] width 137 height 22
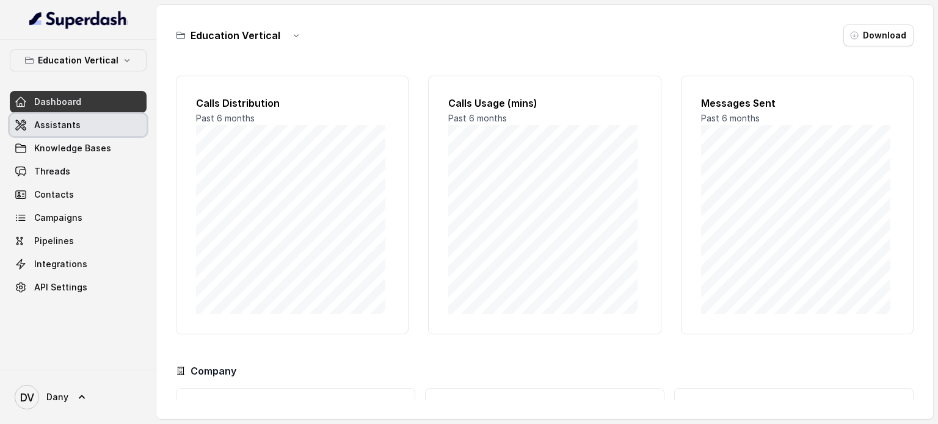
click at [80, 119] on link "Assistants" at bounding box center [78, 125] width 137 height 22
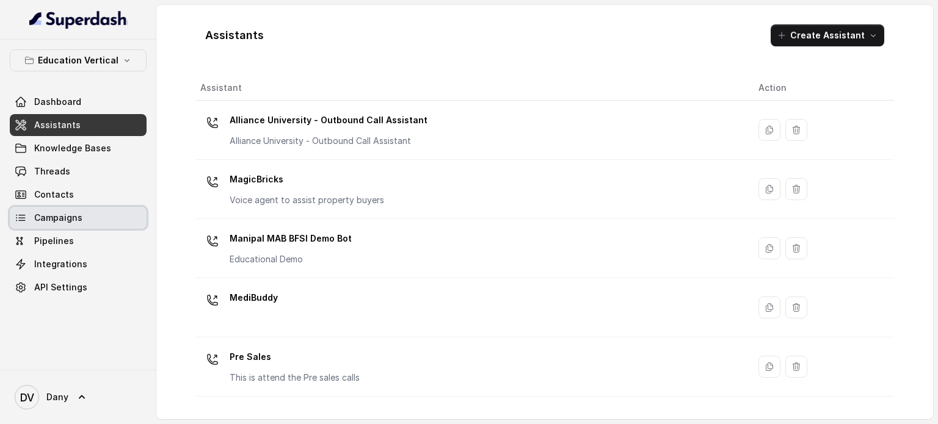
click at [61, 217] on span "Campaigns" at bounding box center [58, 218] width 48 height 12
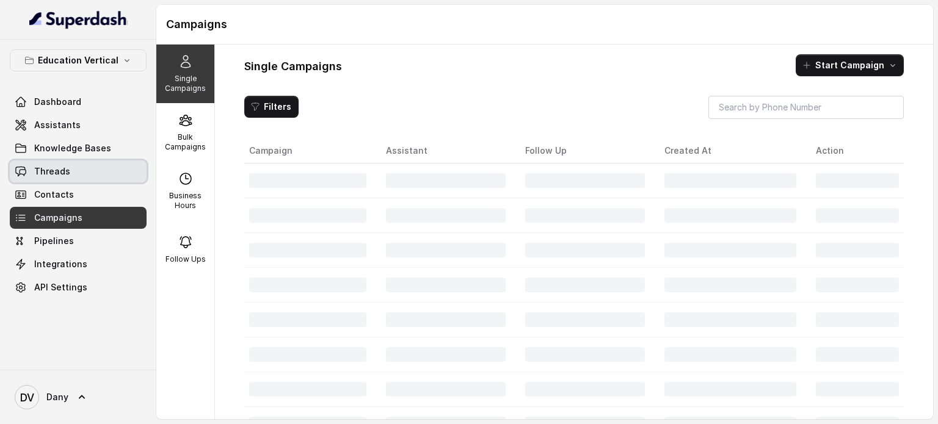
click at [66, 171] on span "Threads" at bounding box center [52, 171] width 36 height 12
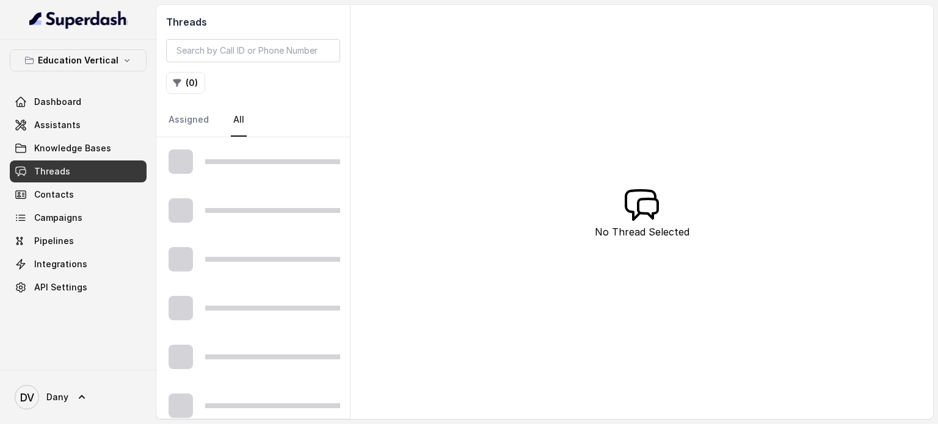
click at [66, 171] on span "Threads" at bounding box center [52, 171] width 36 height 12
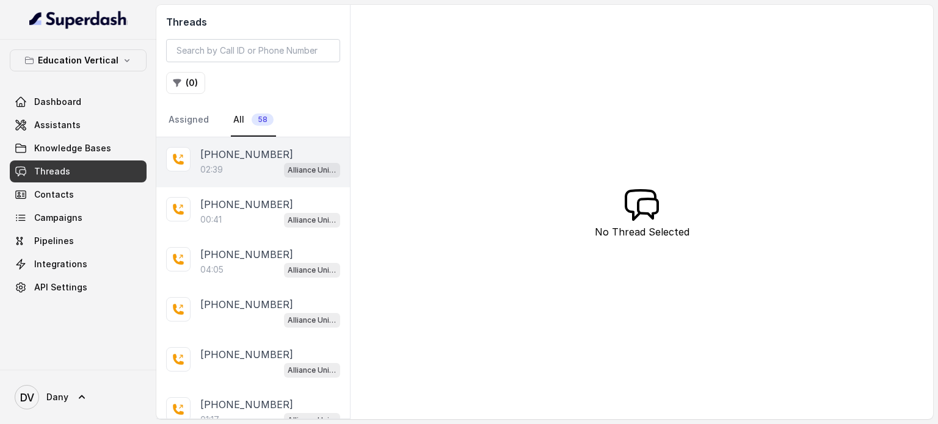
click at [240, 167] on div "02:39 Alliance University - Outbound Call Assistant" at bounding box center [270, 170] width 140 height 16
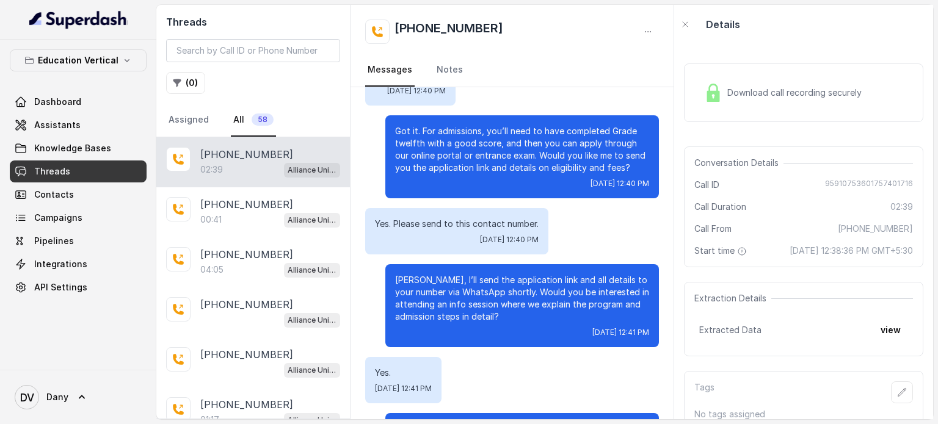
scroll to position [1157, 0]
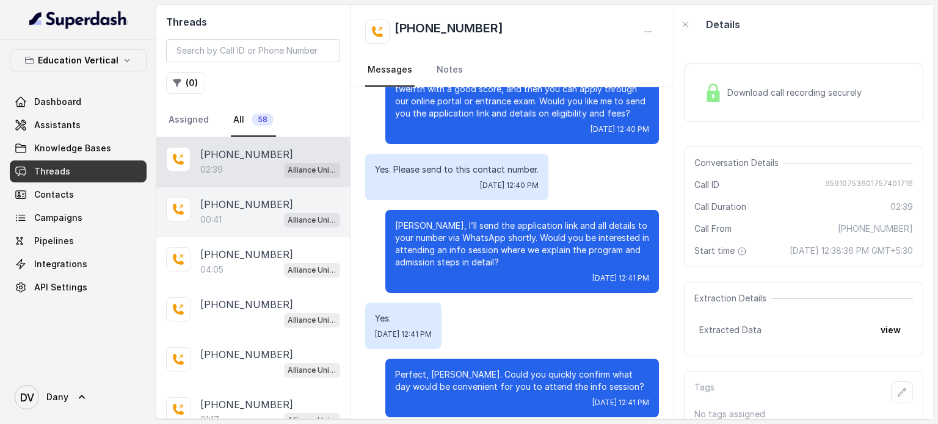
click at [220, 221] on p "00:41" at bounding box center [210, 220] width 21 height 12
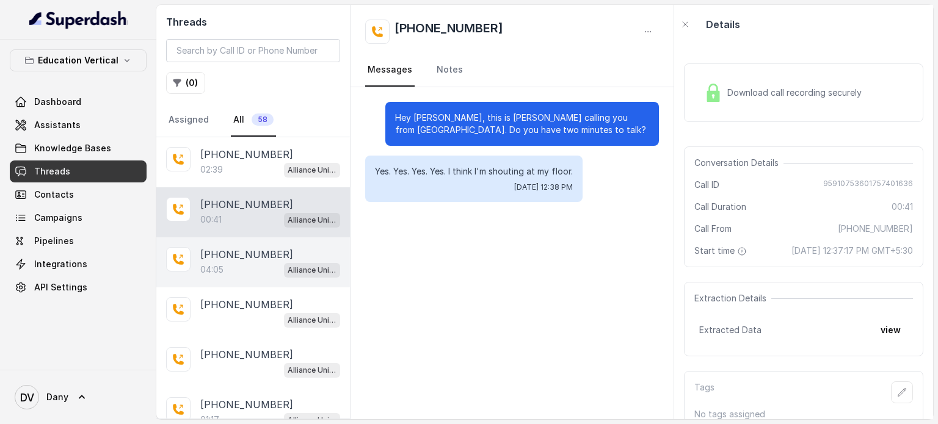
click at [229, 266] on div "04:05 Alliance University - Outbound Call Assistant" at bounding box center [270, 270] width 140 height 16
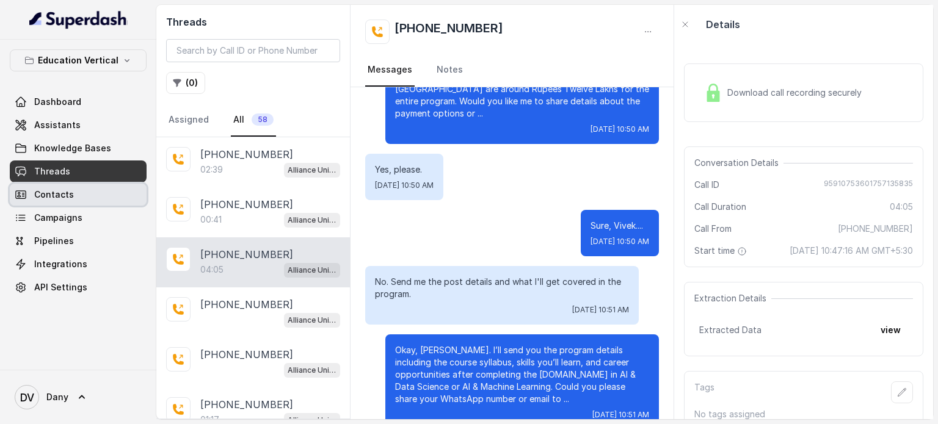
click at [48, 193] on span "Contacts" at bounding box center [54, 195] width 40 height 12
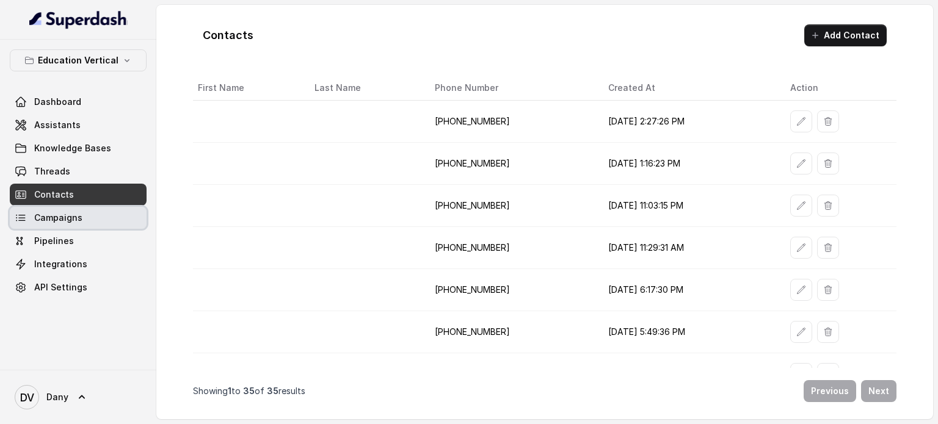
click at [49, 228] on link "Campaigns" at bounding box center [78, 218] width 137 height 22
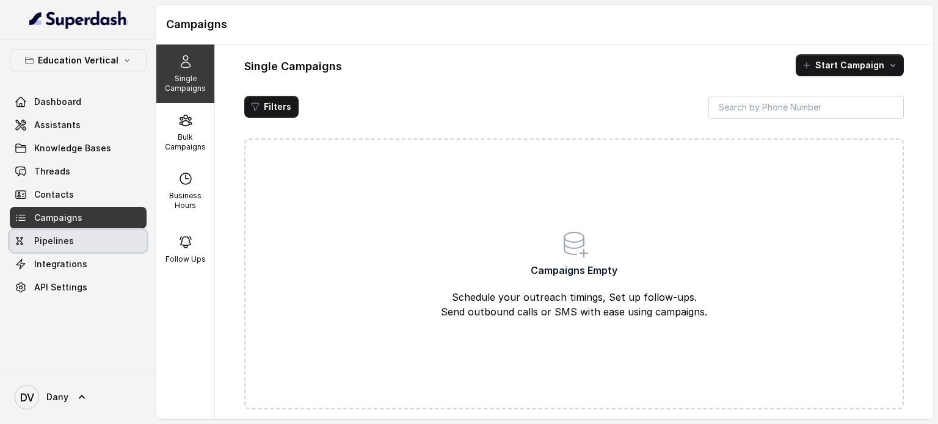
click at [50, 243] on span "Pipelines" at bounding box center [54, 241] width 40 height 12
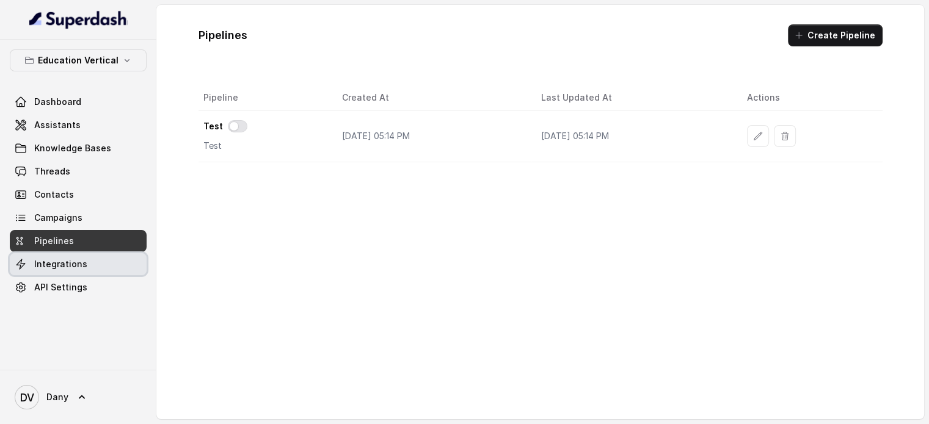
click at [72, 265] on span "Integrations" at bounding box center [60, 264] width 53 height 12
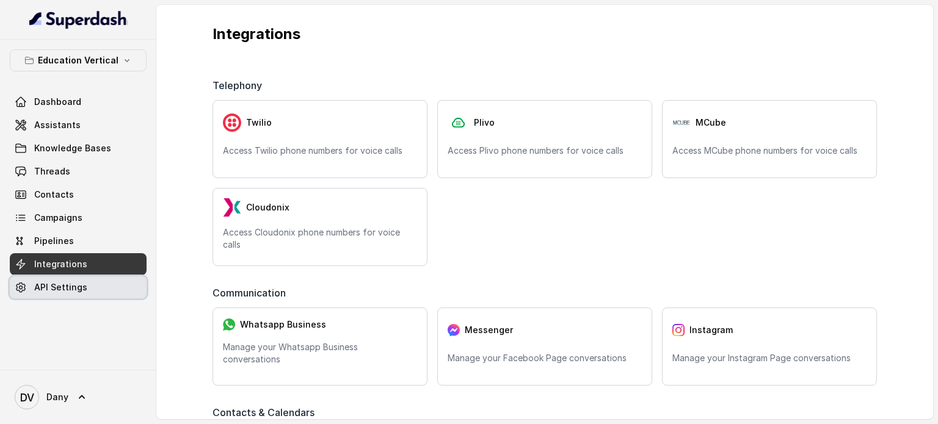
click at [59, 295] on link "API Settings" at bounding box center [78, 288] width 137 height 22
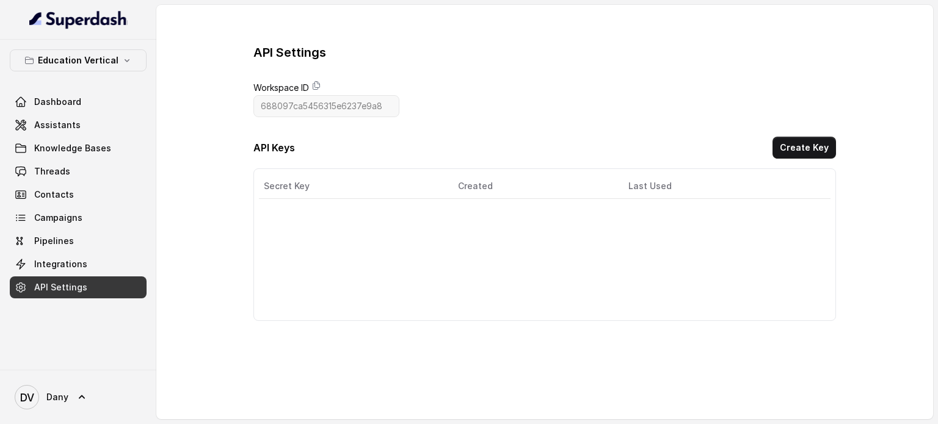
click at [64, 278] on link "API Settings" at bounding box center [78, 288] width 137 height 22
click at [63, 266] on span "Integrations" at bounding box center [60, 264] width 53 height 12
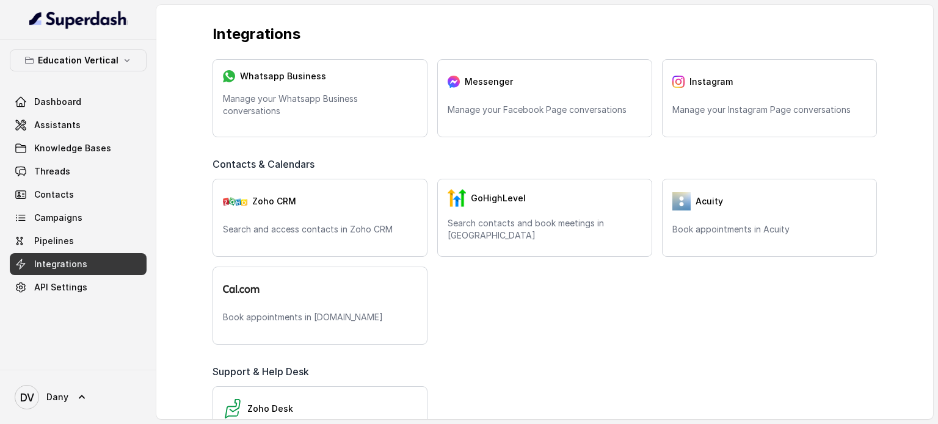
scroll to position [249, 0]
